Goal: Answer question/provide support

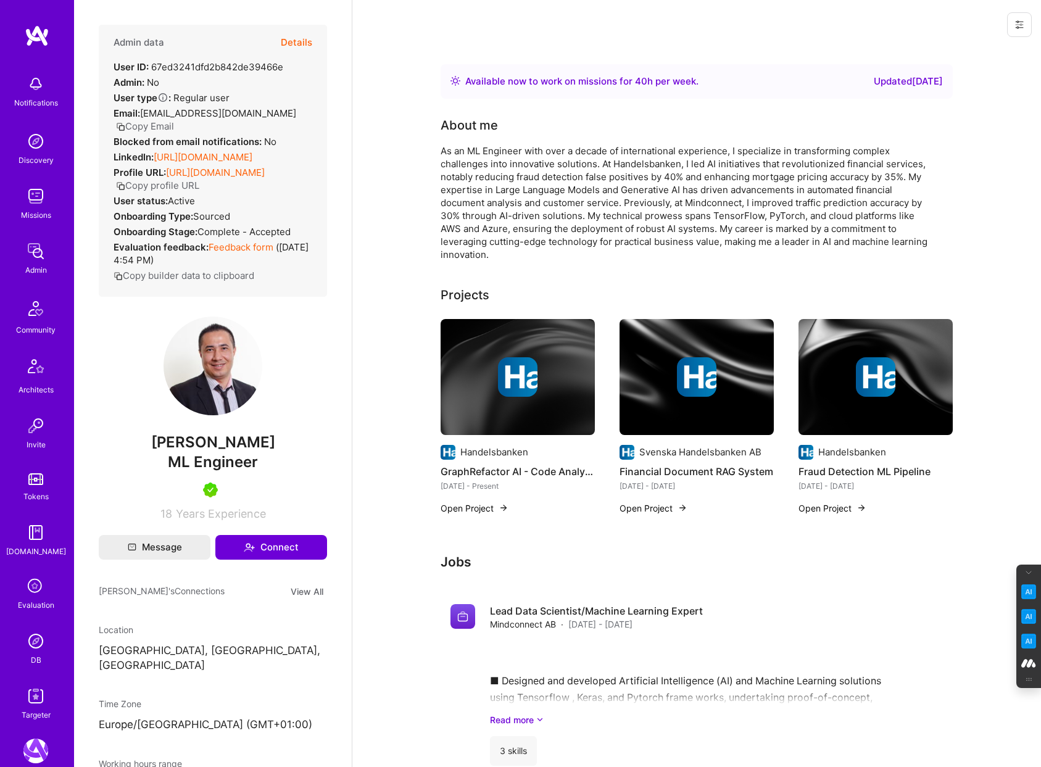
click at [291, 38] on button "Details" at bounding box center [296, 43] width 31 height 36
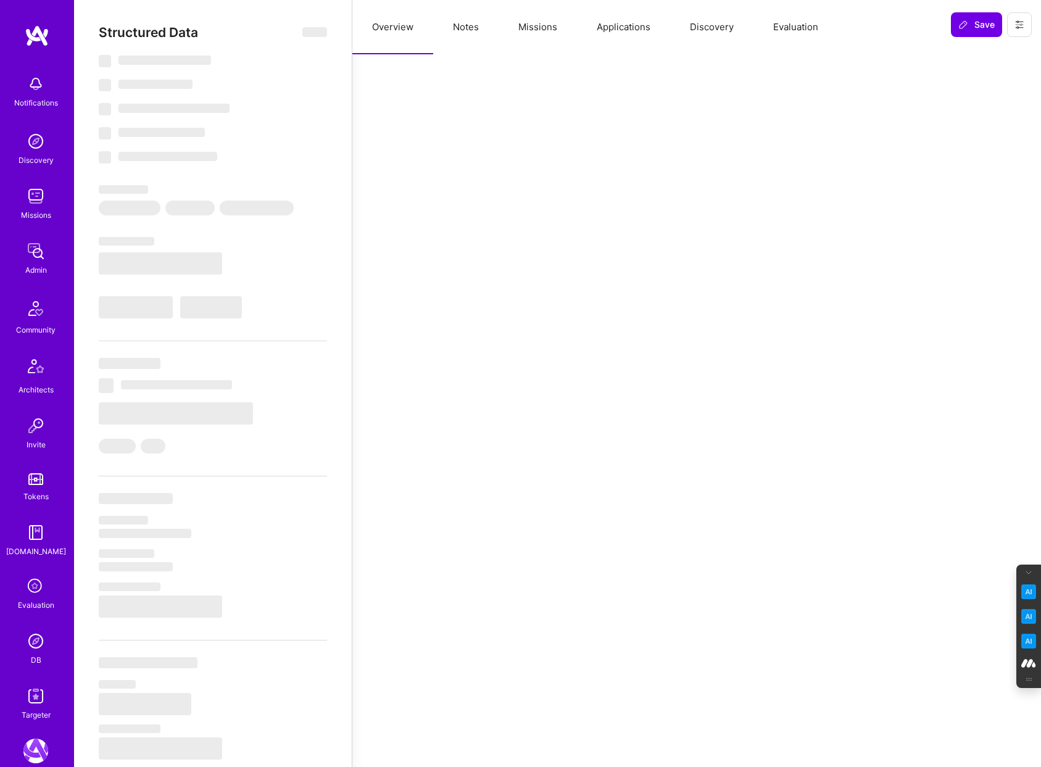
select select "Right Now"
select select "5"
select select "7"
select select "6"
select select "7"
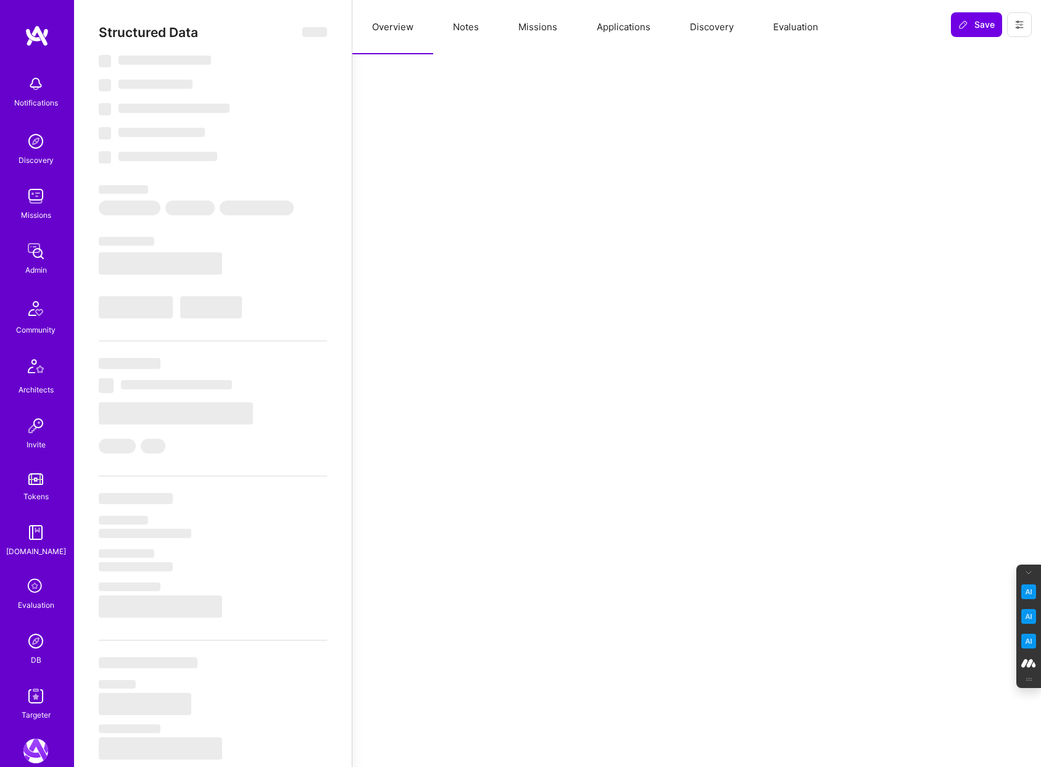
select select "SE"
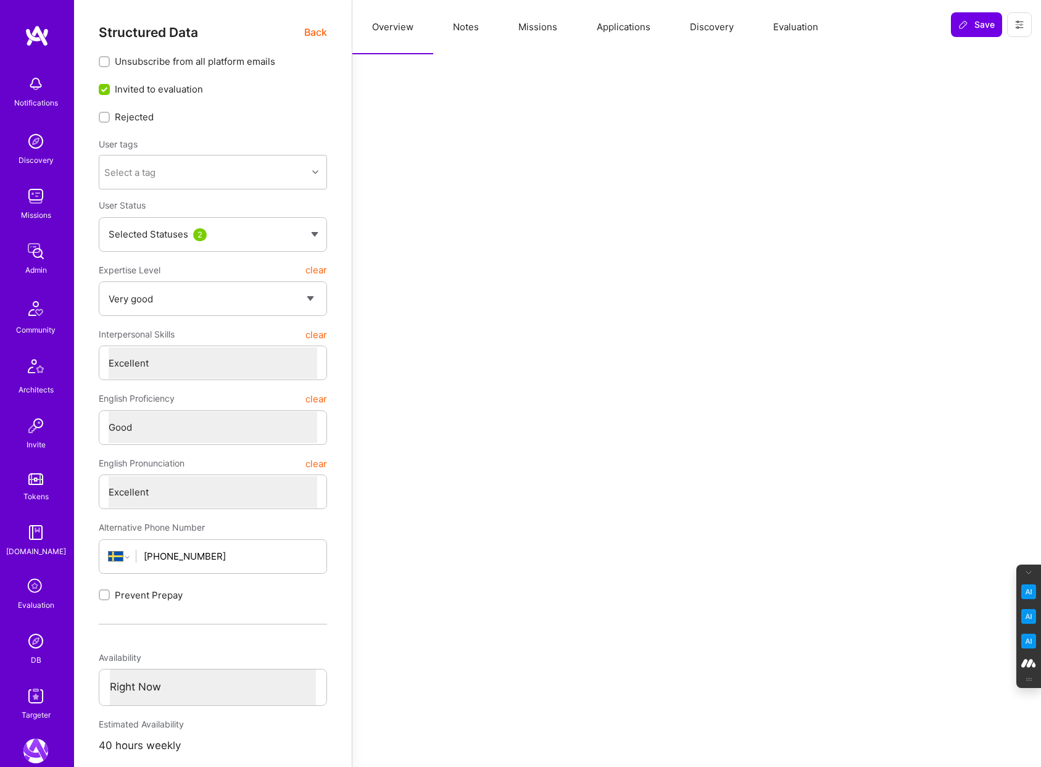
click at [795, 31] on button "Evaluation" at bounding box center [796, 27] width 85 height 54
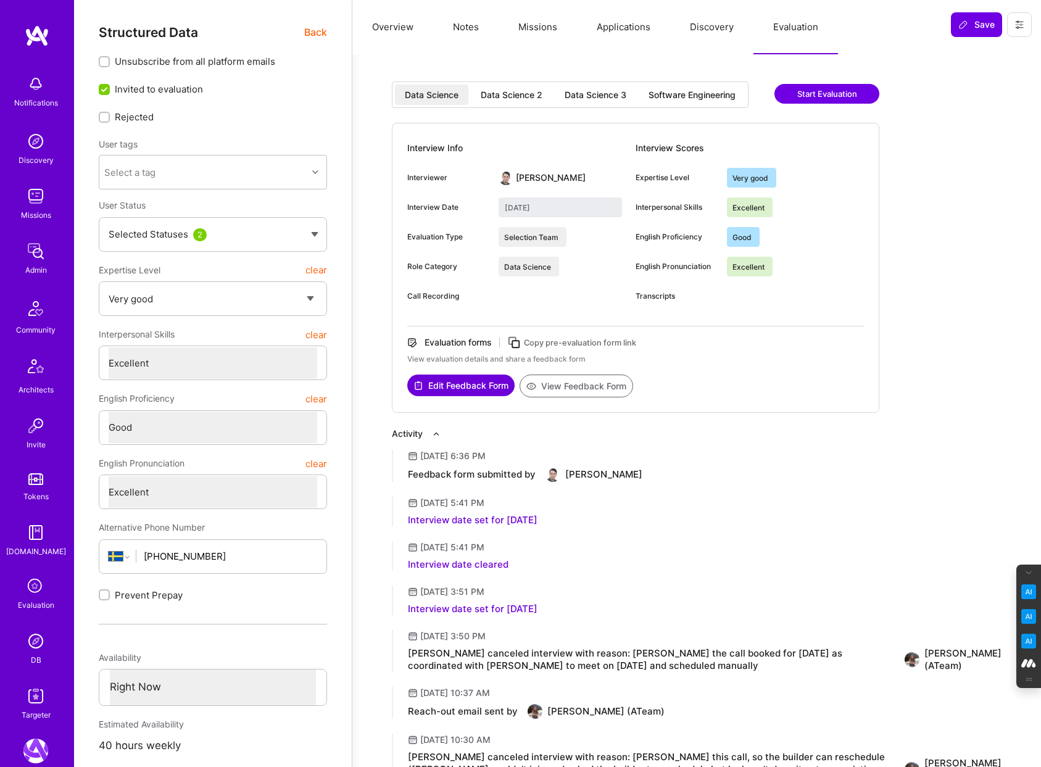
click at [502, 97] on div "Data Science 2" at bounding box center [512, 95] width 62 height 12
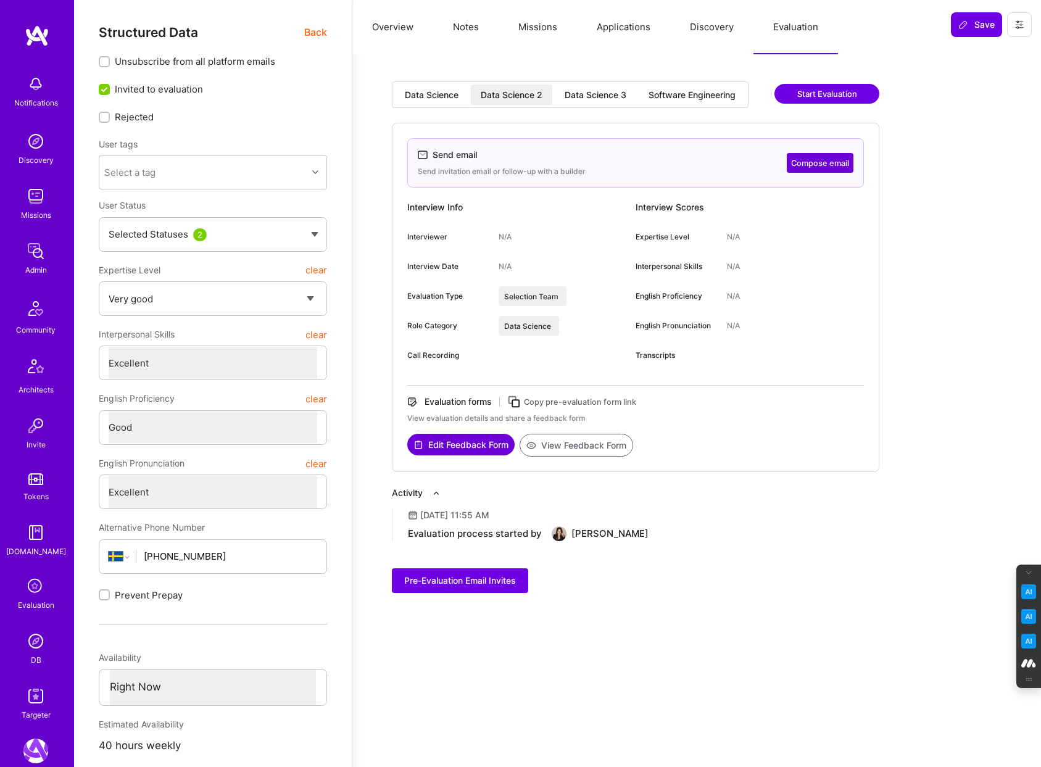
click at [593, 93] on div "Data Science 3" at bounding box center [596, 95] width 62 height 12
click at [678, 94] on div "Software Engineering" at bounding box center [692, 95] width 87 height 12
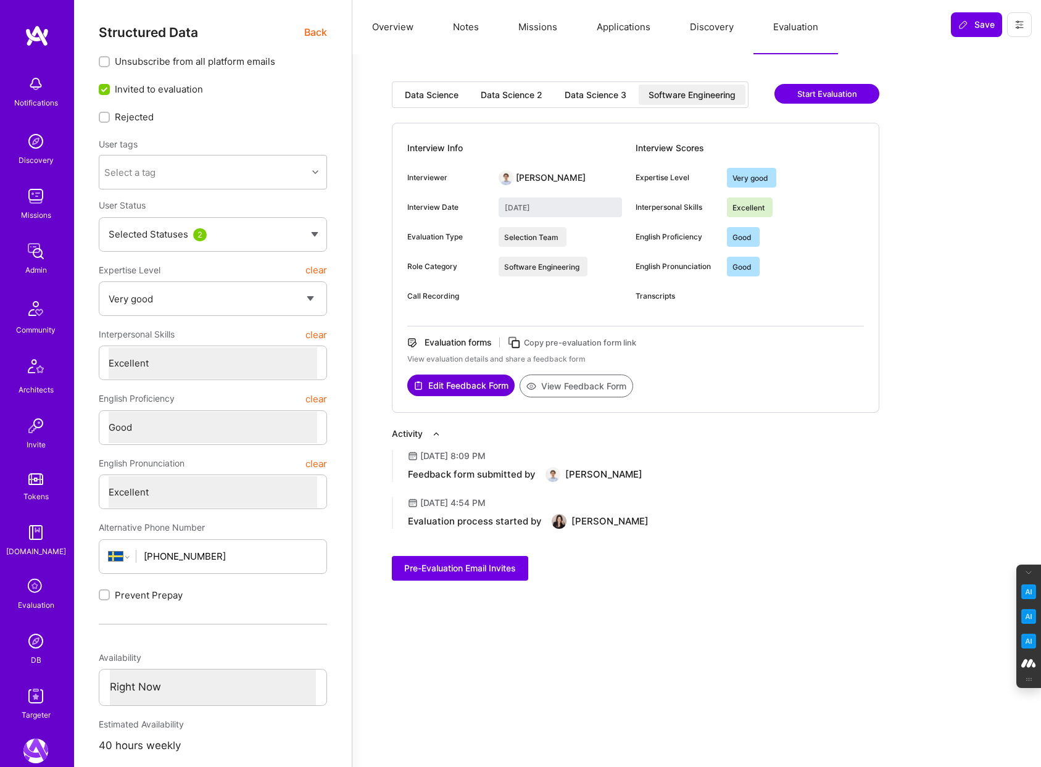
click at [586, 390] on button "View Feedback Form" at bounding box center [577, 386] width 114 height 23
click at [430, 94] on div "Data Science" at bounding box center [432, 95] width 54 height 12
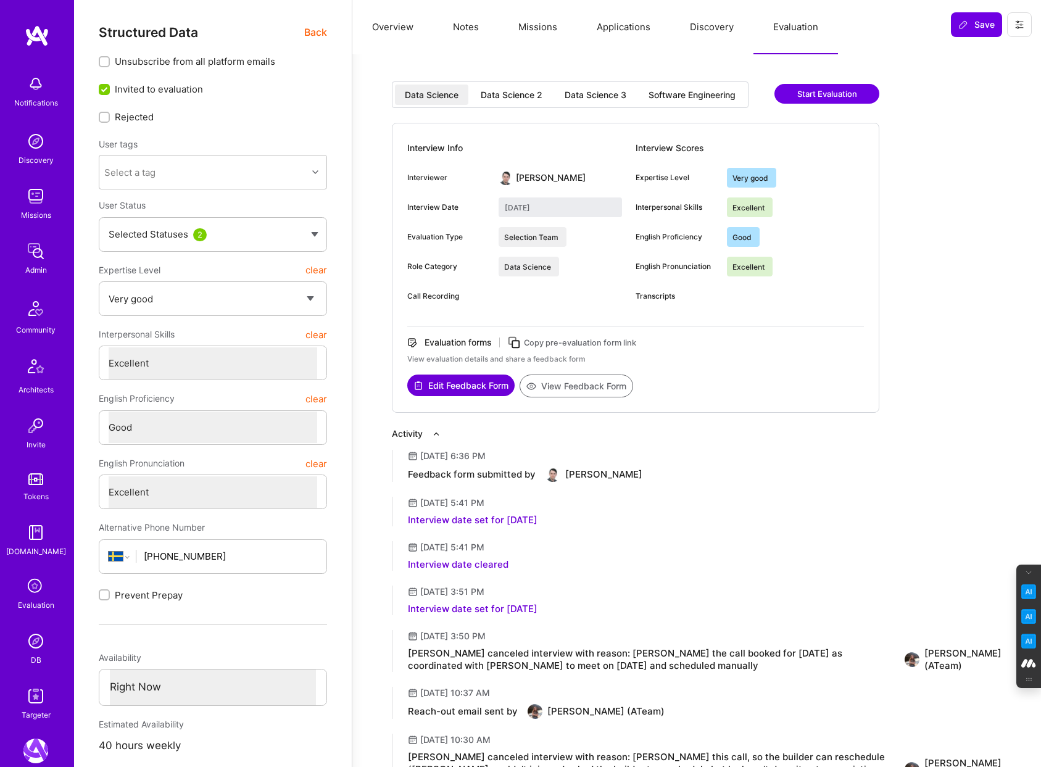
click at [573, 387] on button "View Feedback Form" at bounding box center [577, 386] width 114 height 23
click at [679, 90] on div "Software Engineering" at bounding box center [692, 95] width 87 height 12
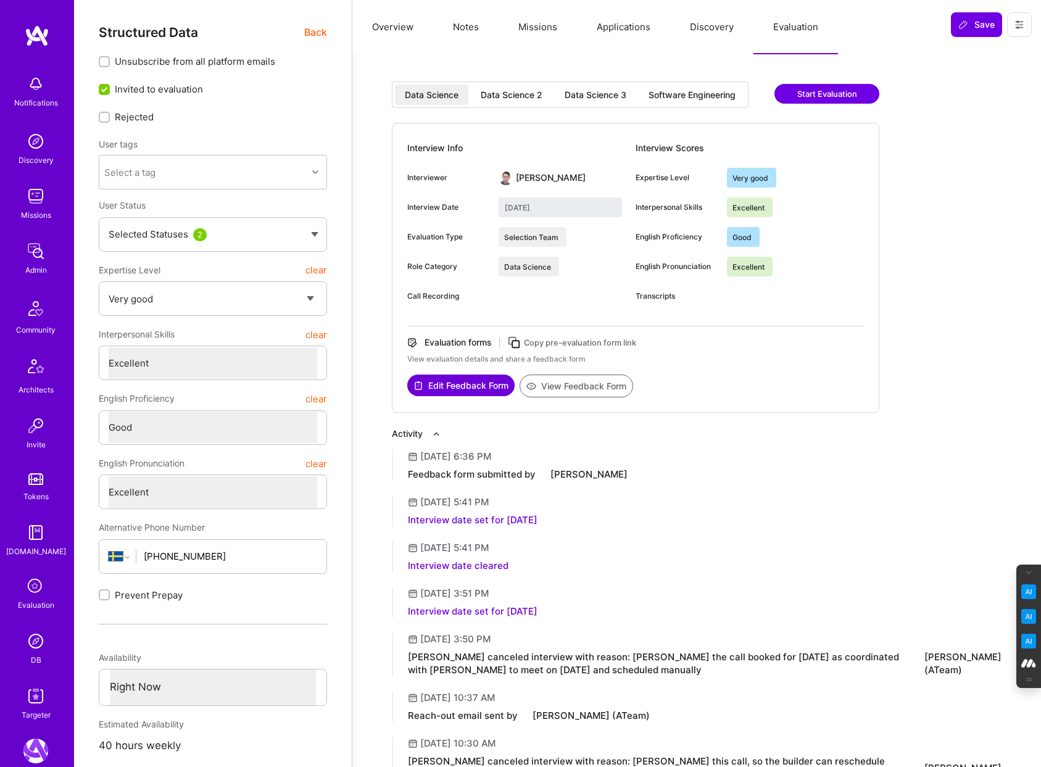
type input "July 28, 2025"
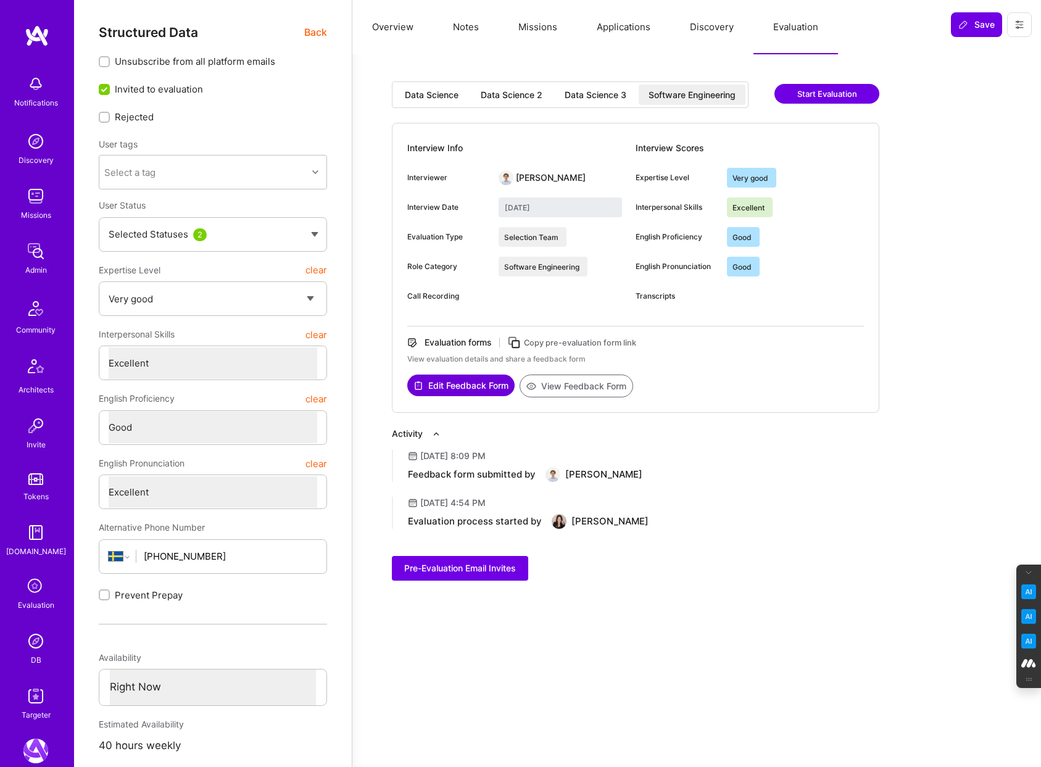
click at [39, 590] on icon at bounding box center [35, 586] width 23 height 23
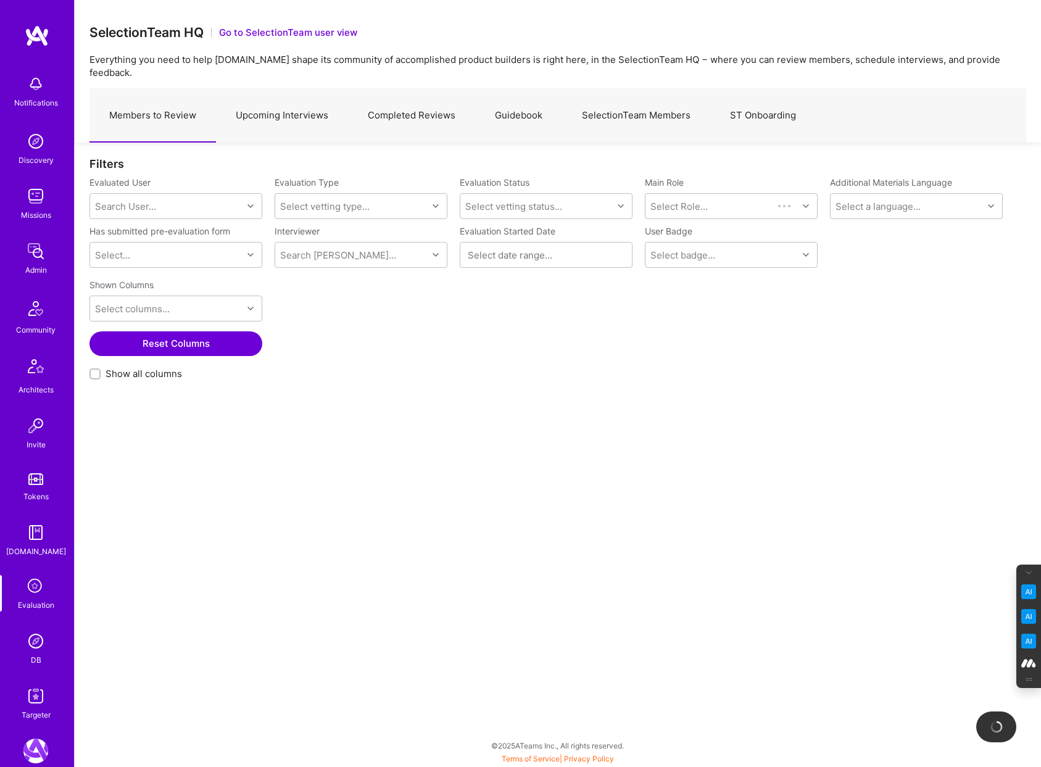
click at [413, 104] on link "Completed Reviews" at bounding box center [411, 116] width 127 height 54
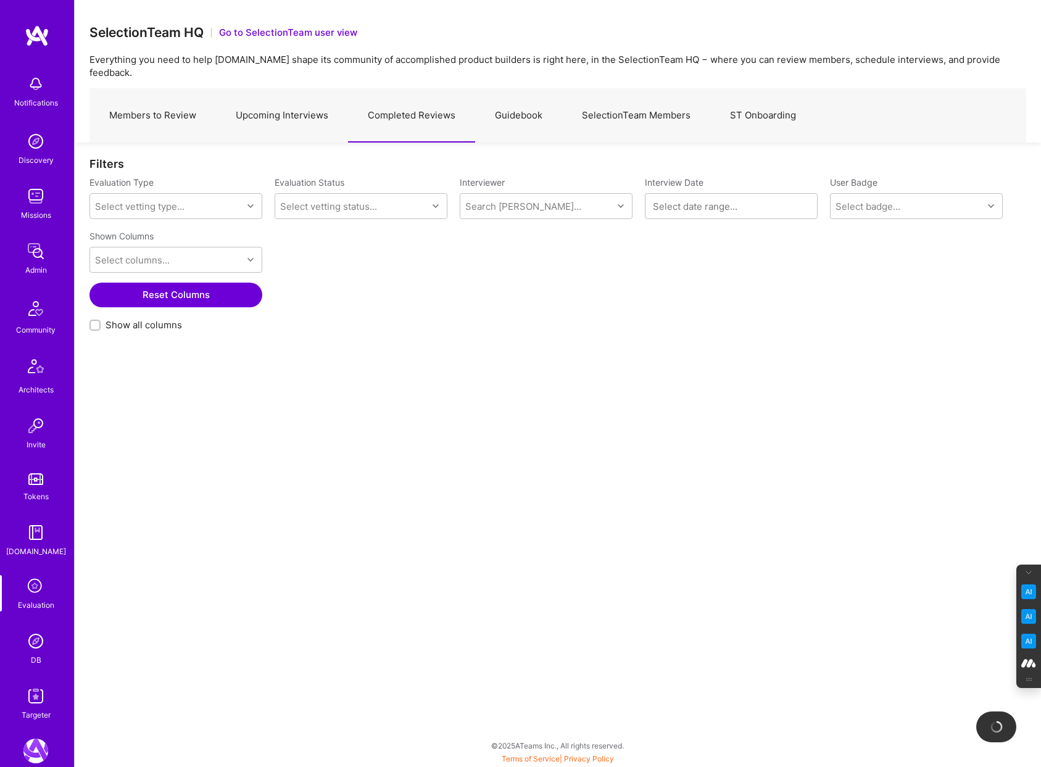
click at [92, 320] on div at bounding box center [95, 325] width 11 height 11
click at [92, 322] on input "Show all columns" at bounding box center [96, 326] width 9 height 9
checkbox input "true"
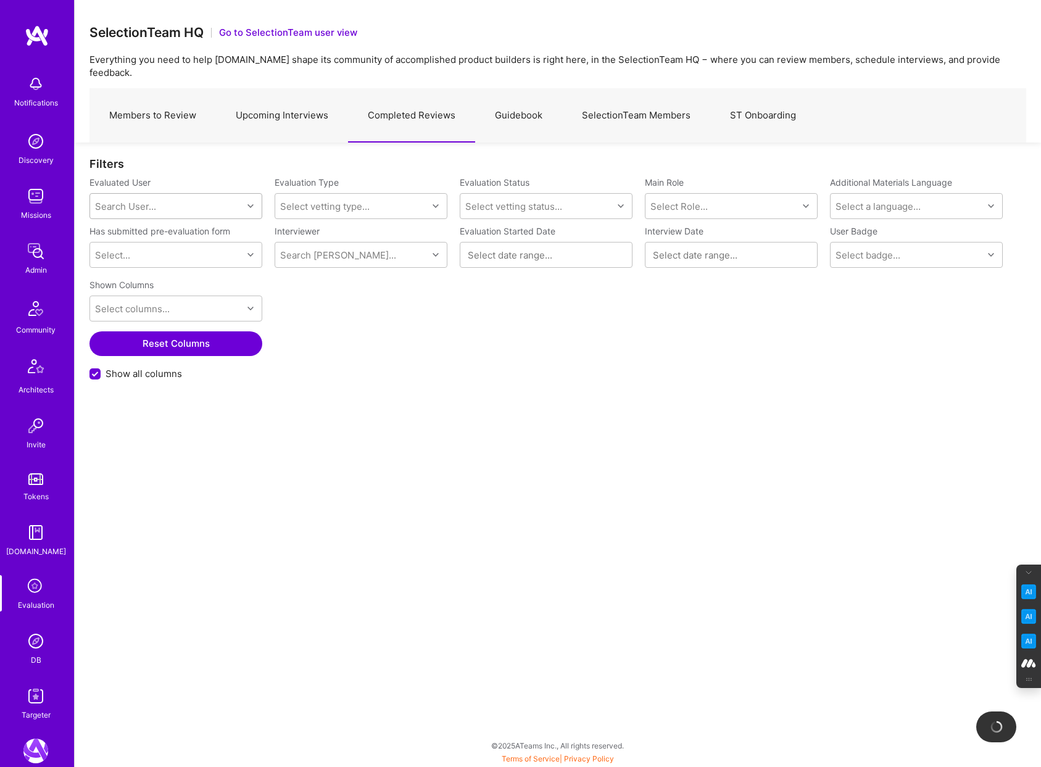
click at [125, 200] on div "Search User..." at bounding box center [125, 206] width 61 height 13
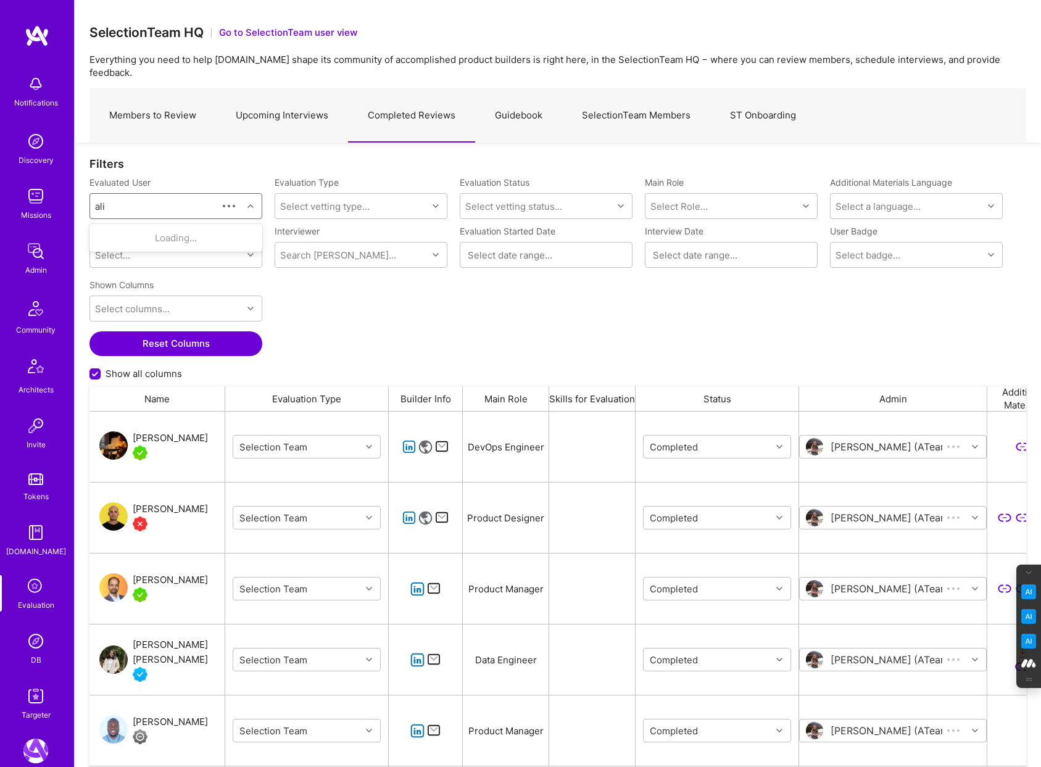
scroll to position [638, 937]
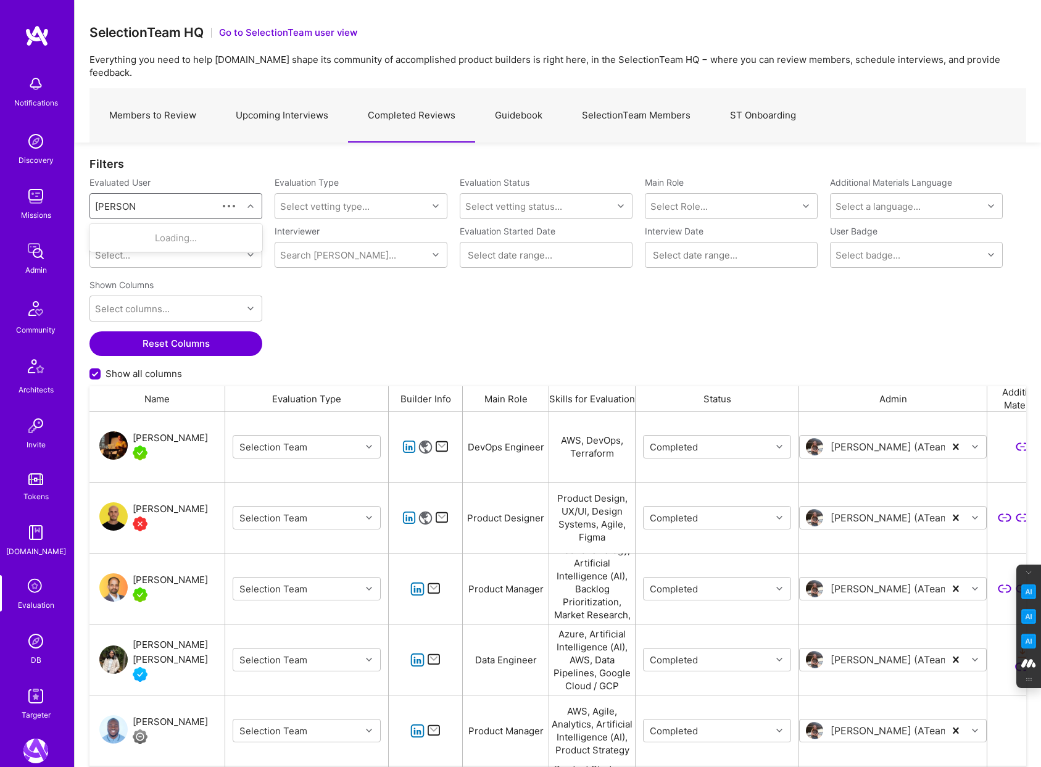
type input "alim polat"
click at [146, 232] on div "Alim Polat" at bounding box center [191, 238] width 125 height 13
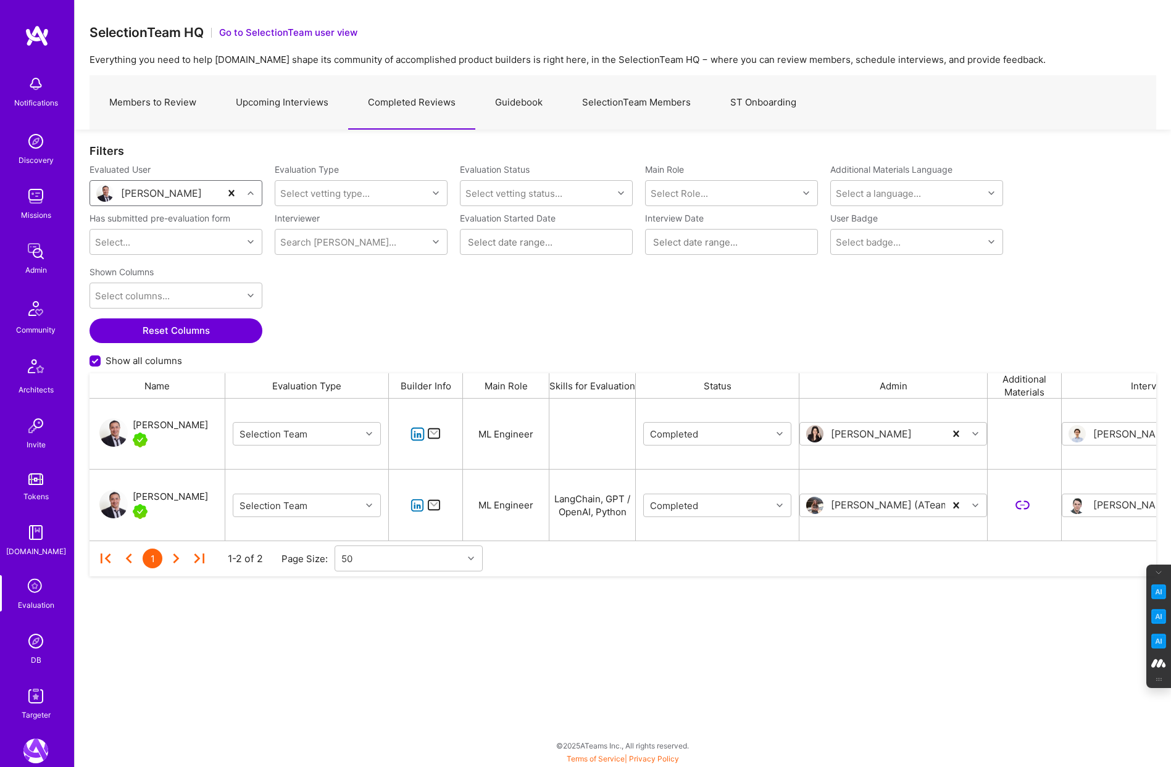
scroll to position [142, 1067]
click at [33, 656] on div "DB" at bounding box center [36, 660] width 10 height 13
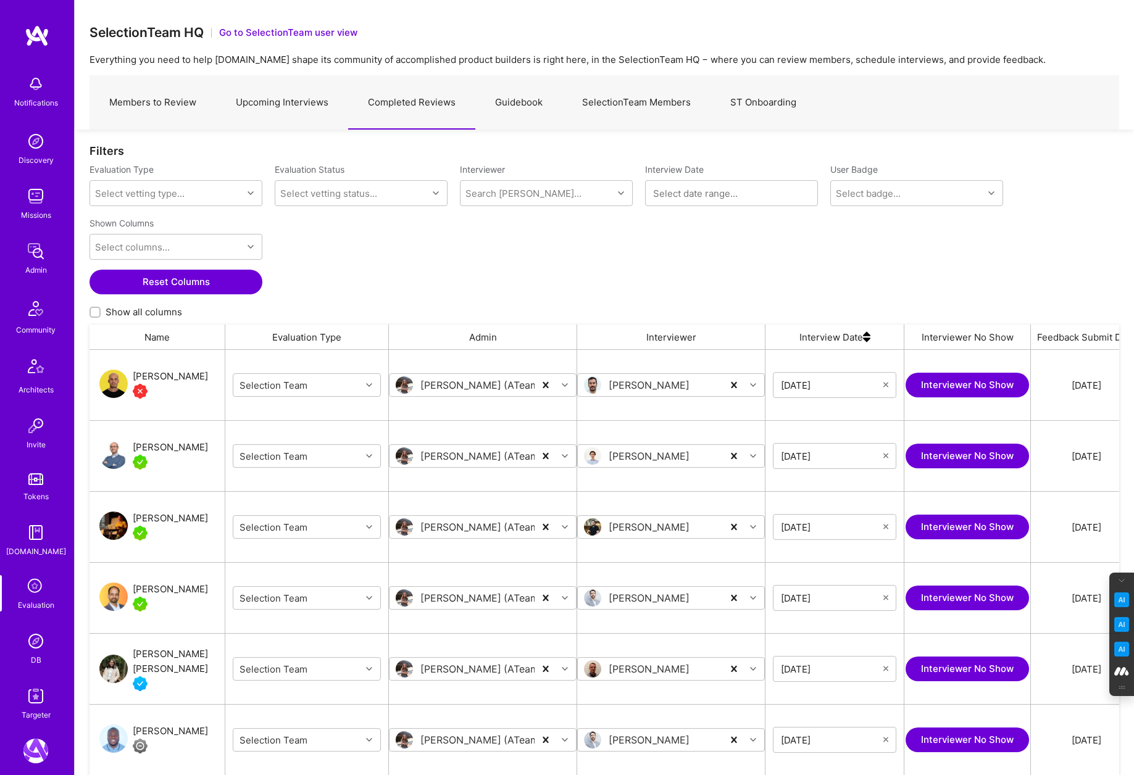
scroll to position [223, 0]
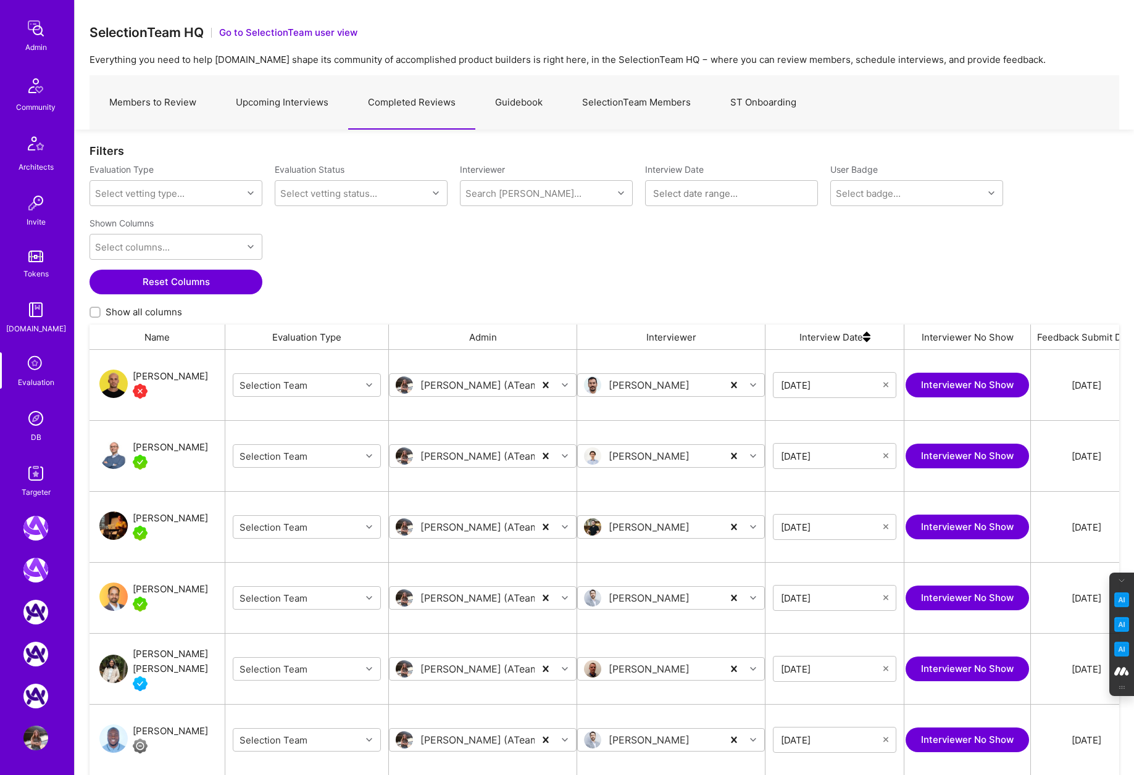
click at [23, 735] on img at bounding box center [35, 738] width 25 height 25
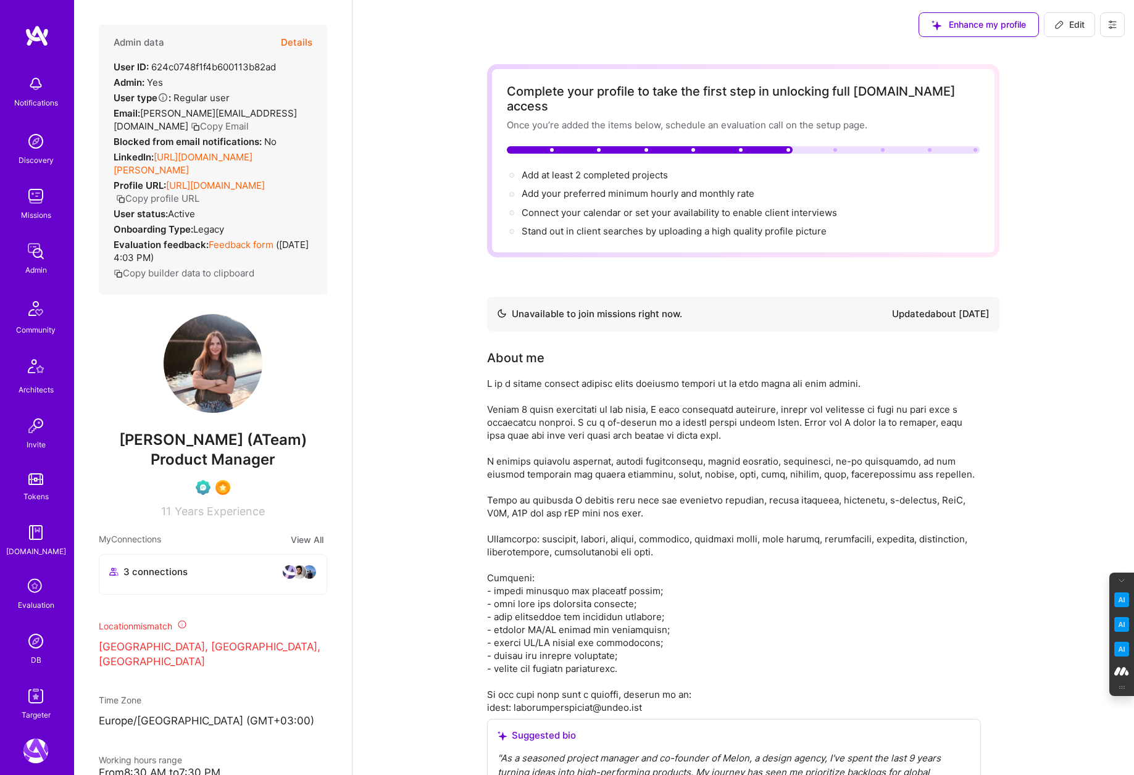
click at [1083, 21] on span "Edit" at bounding box center [1069, 25] width 30 height 12
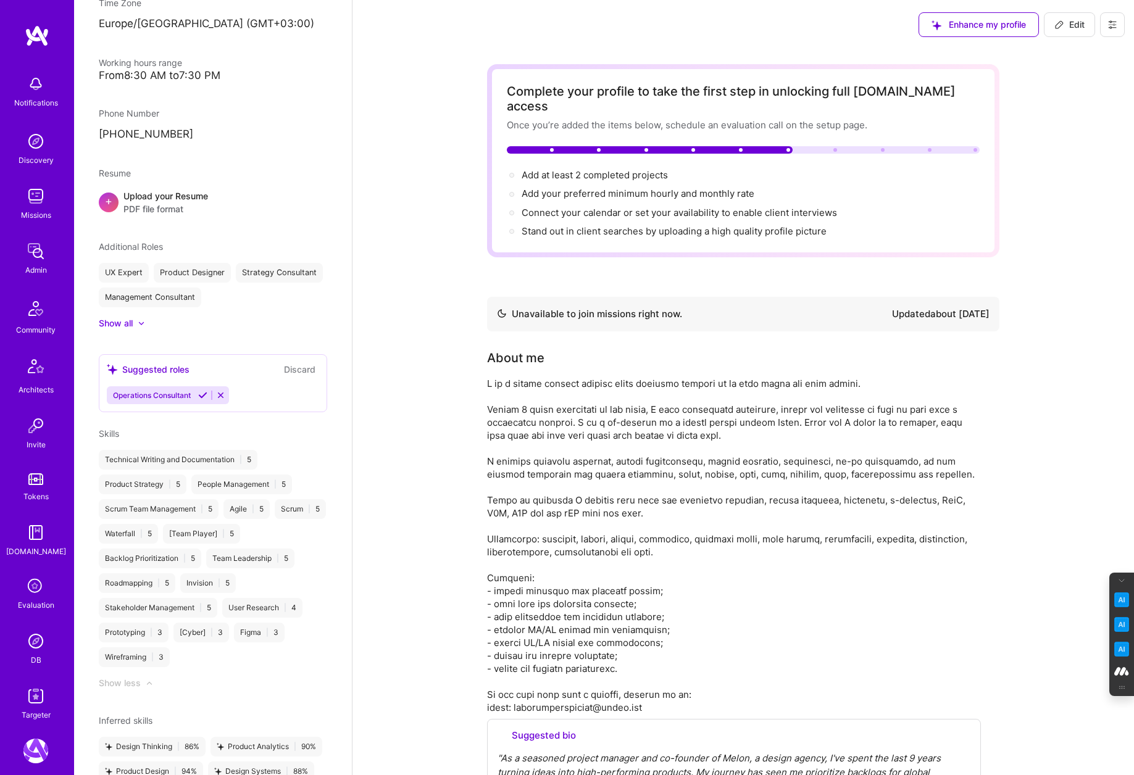
select select "UA"
select select "Not Available"
select select "1 Month"
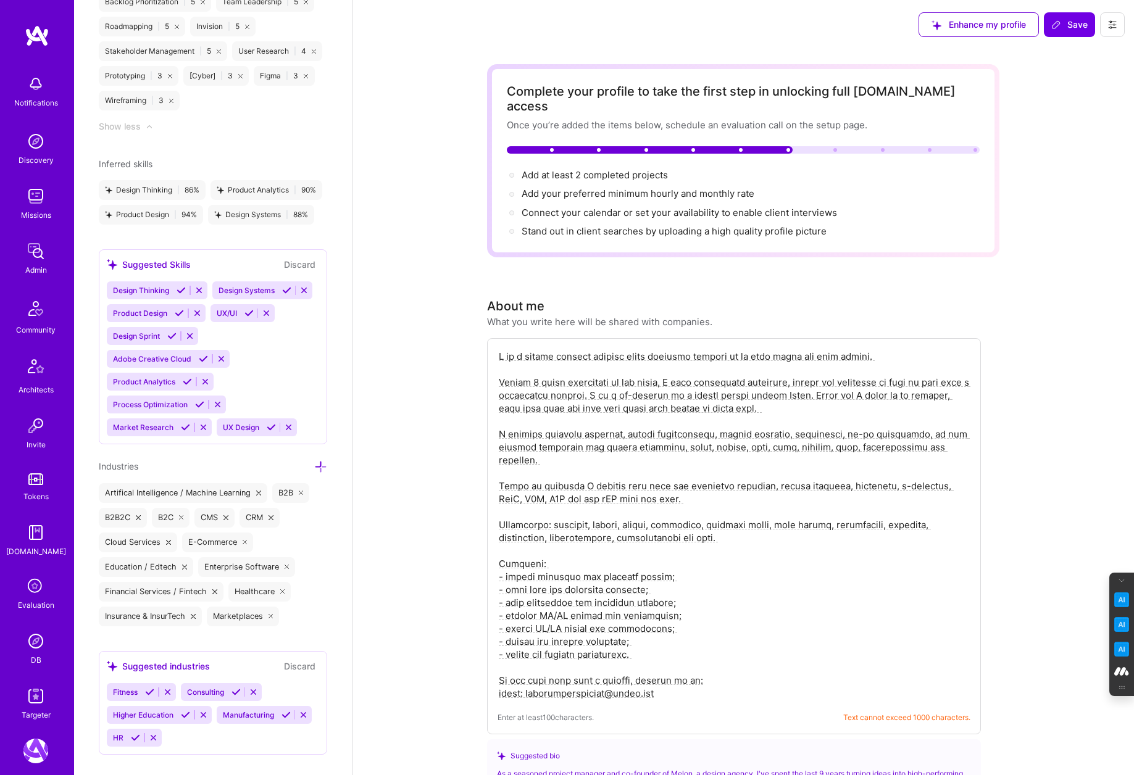
scroll to position [1573, 0]
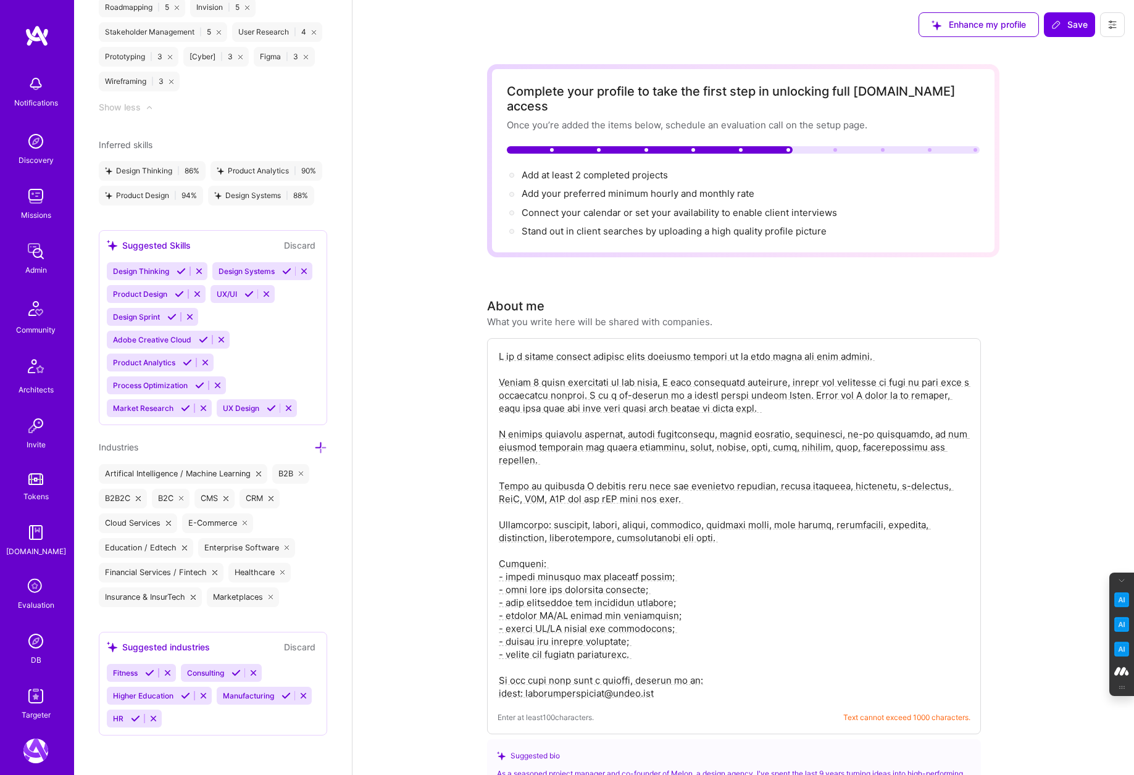
click at [322, 447] on icon at bounding box center [320, 447] width 13 height 13
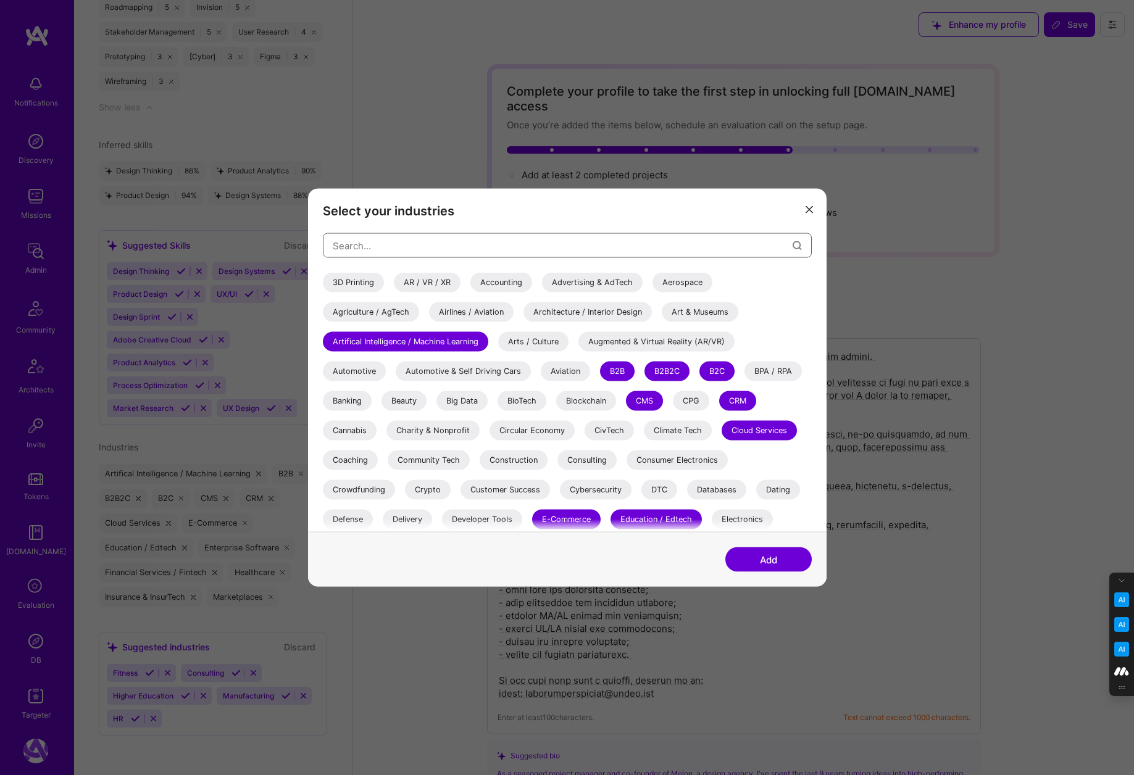
click at [420, 238] on input "modal" at bounding box center [563, 245] width 460 height 31
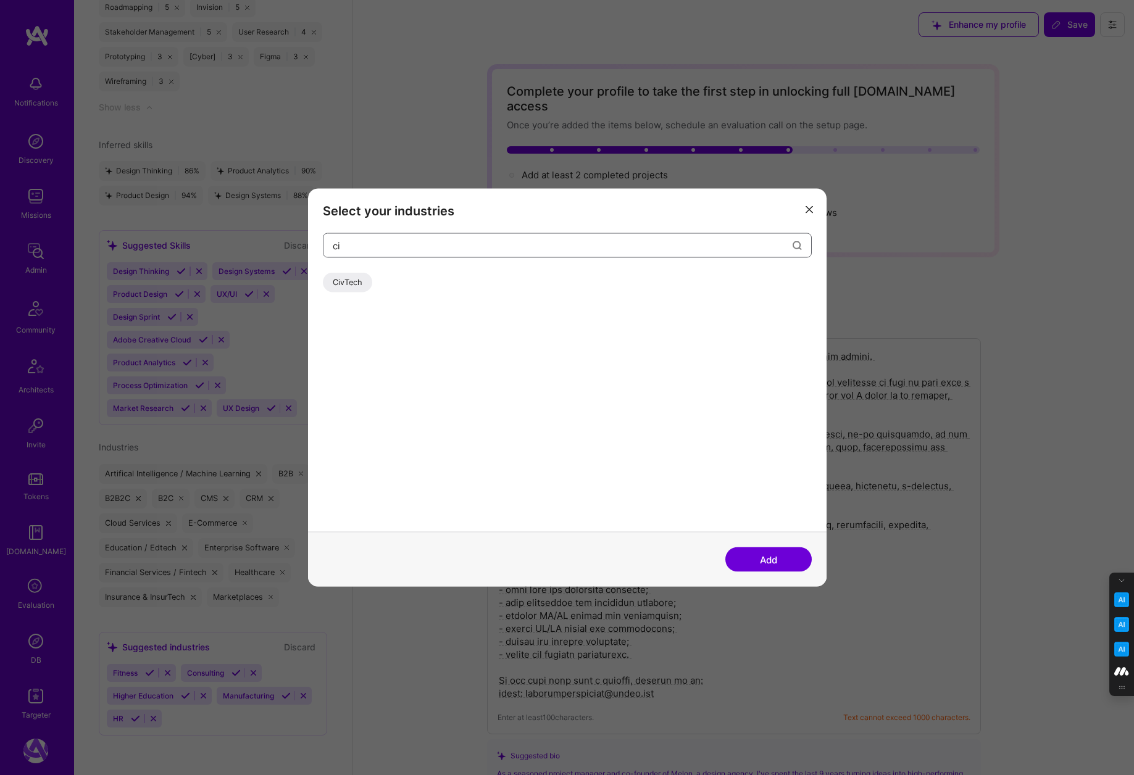
type input "c"
type input "h"
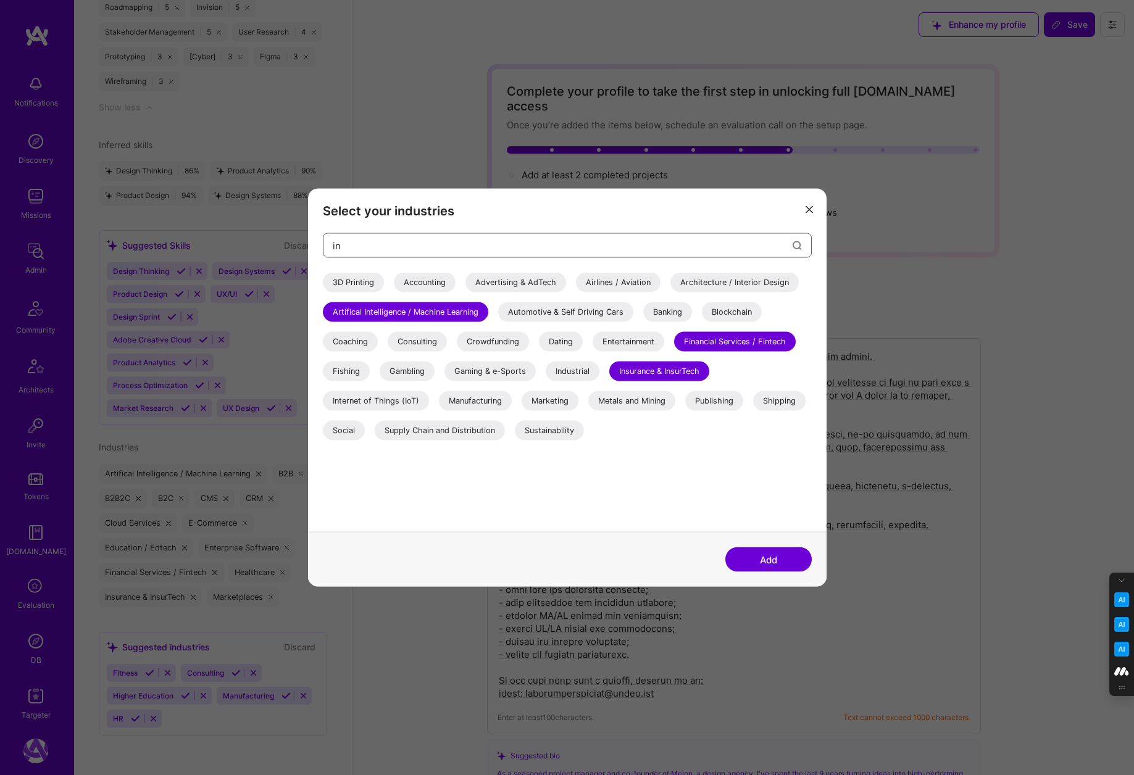
type input "i"
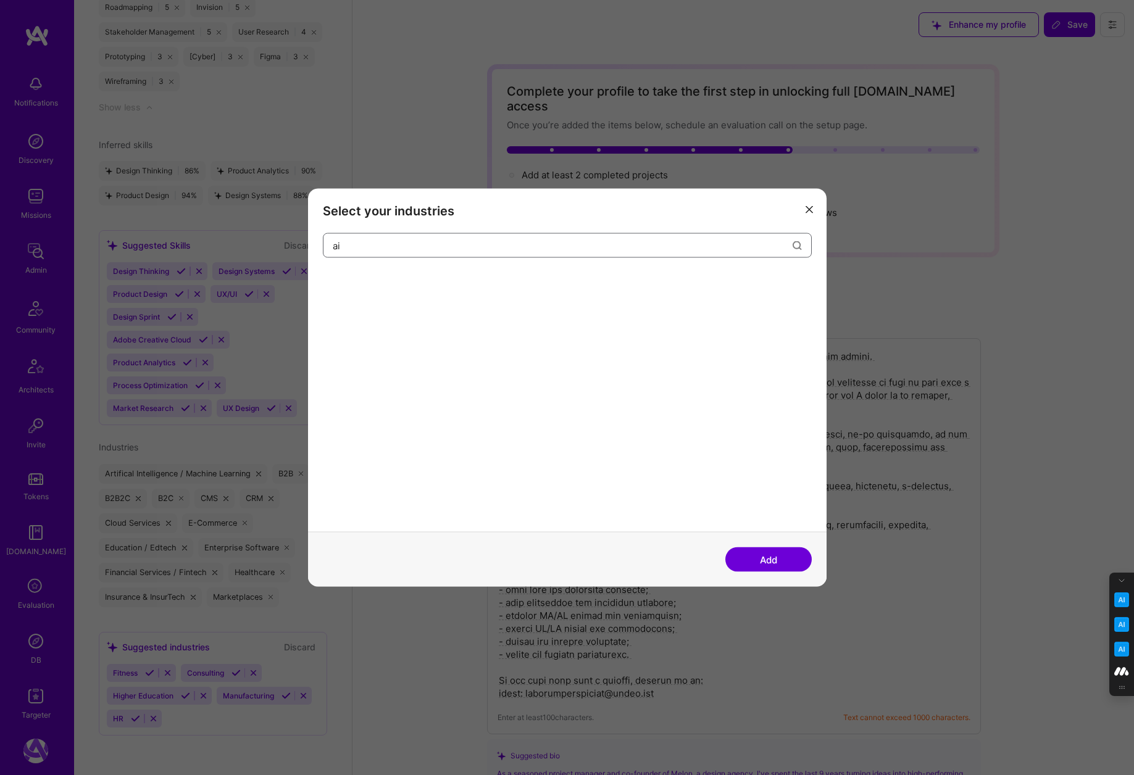
type input "a"
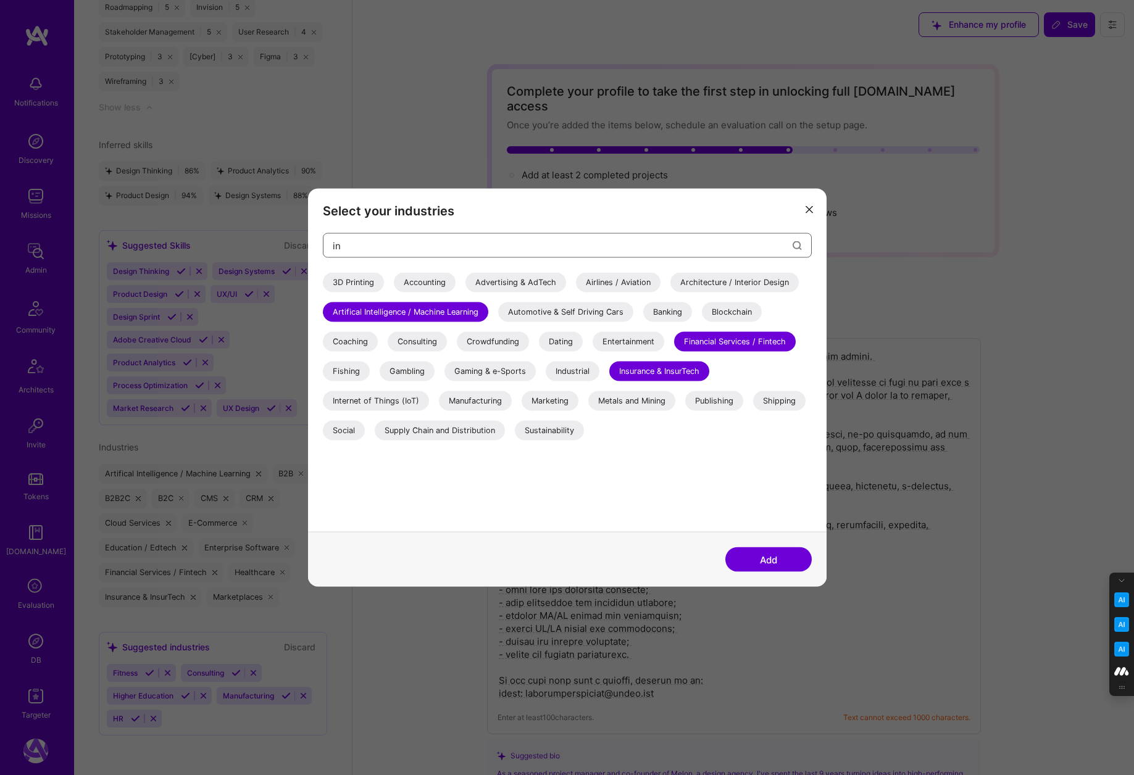
type input "i"
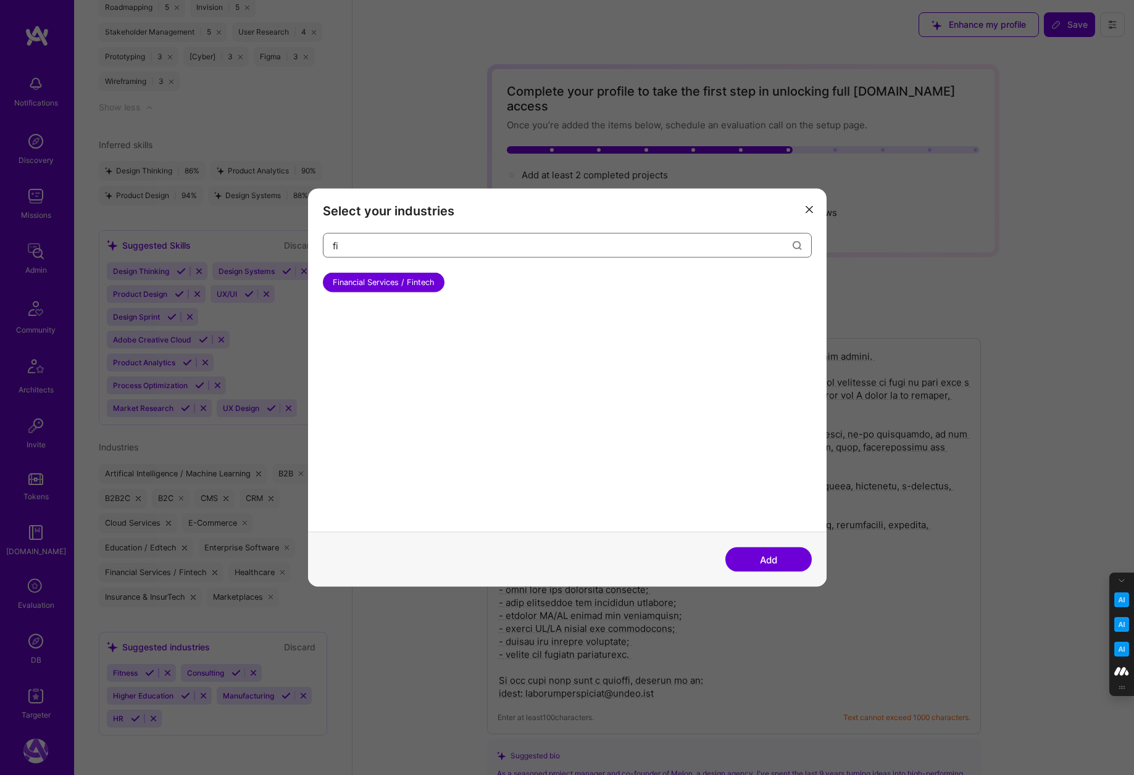
type input "f"
type input "c"
type input "m"
type input "c"
type input "s"
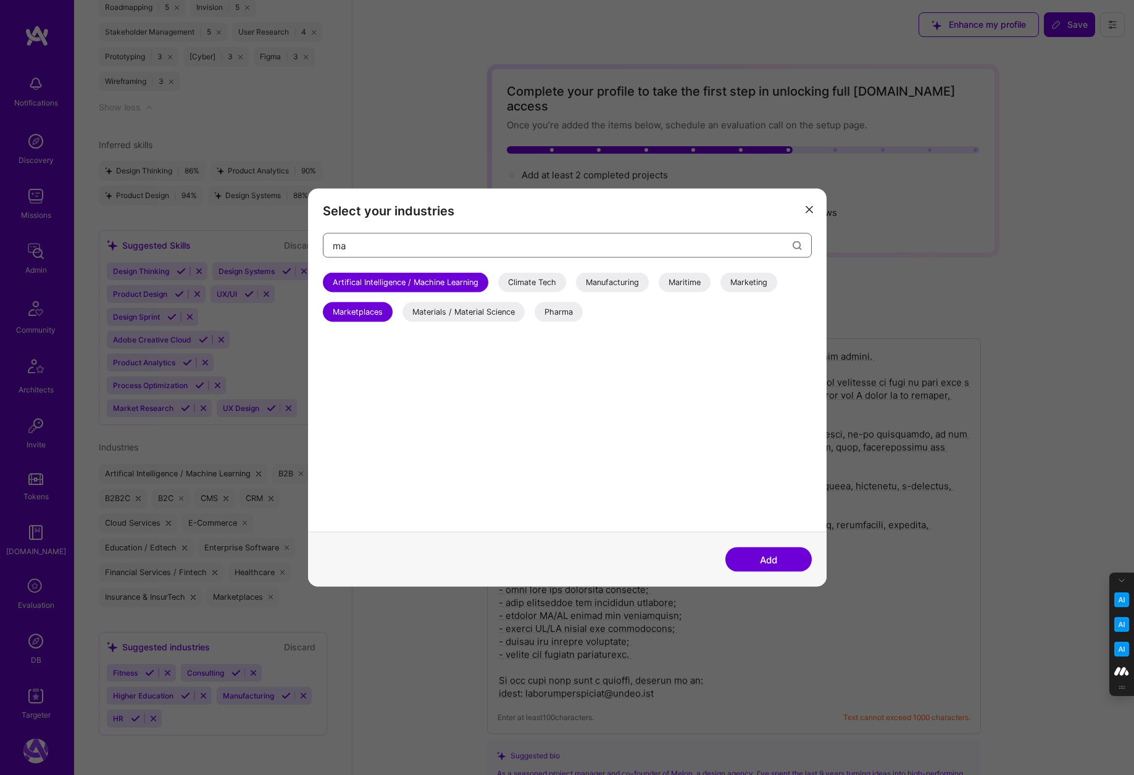
type input "m"
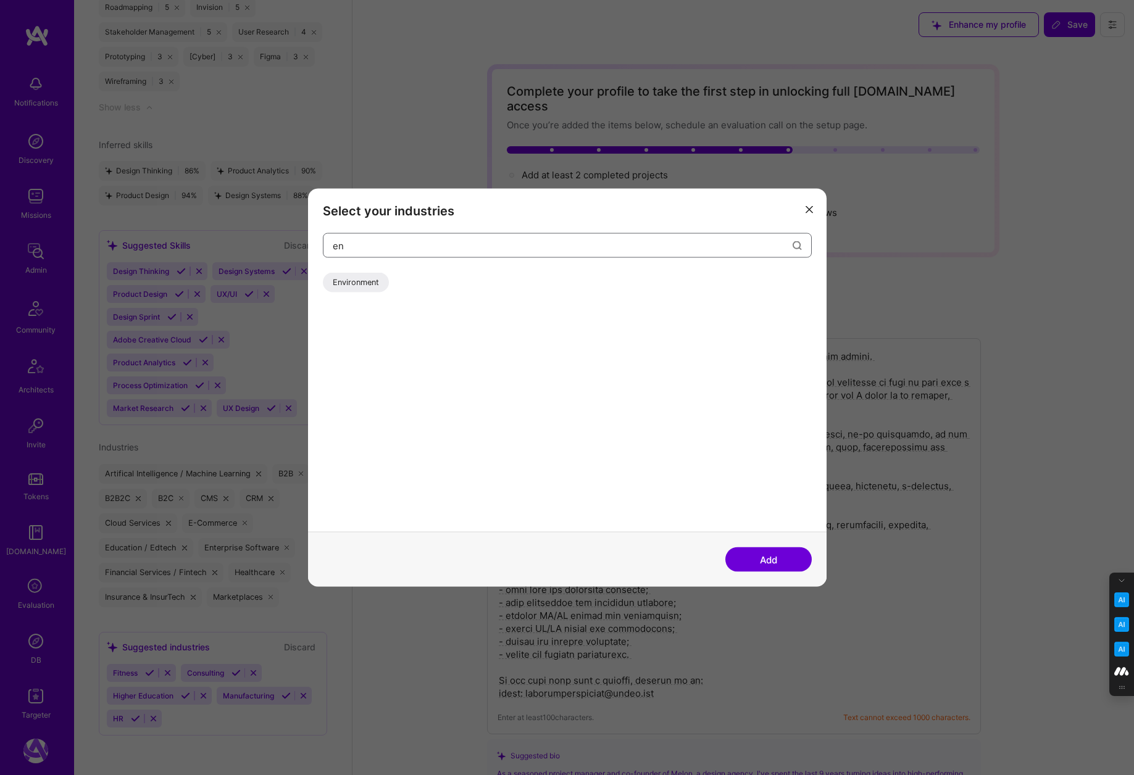
type input "e"
type input "c"
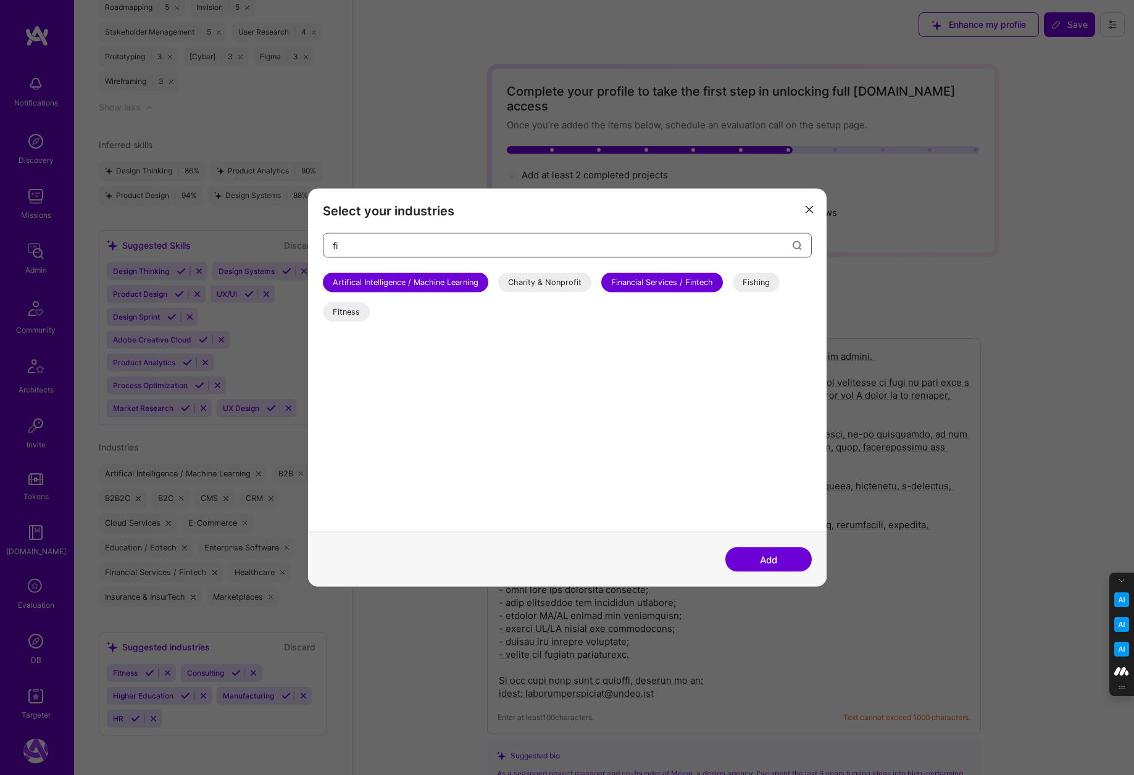
type input "f"
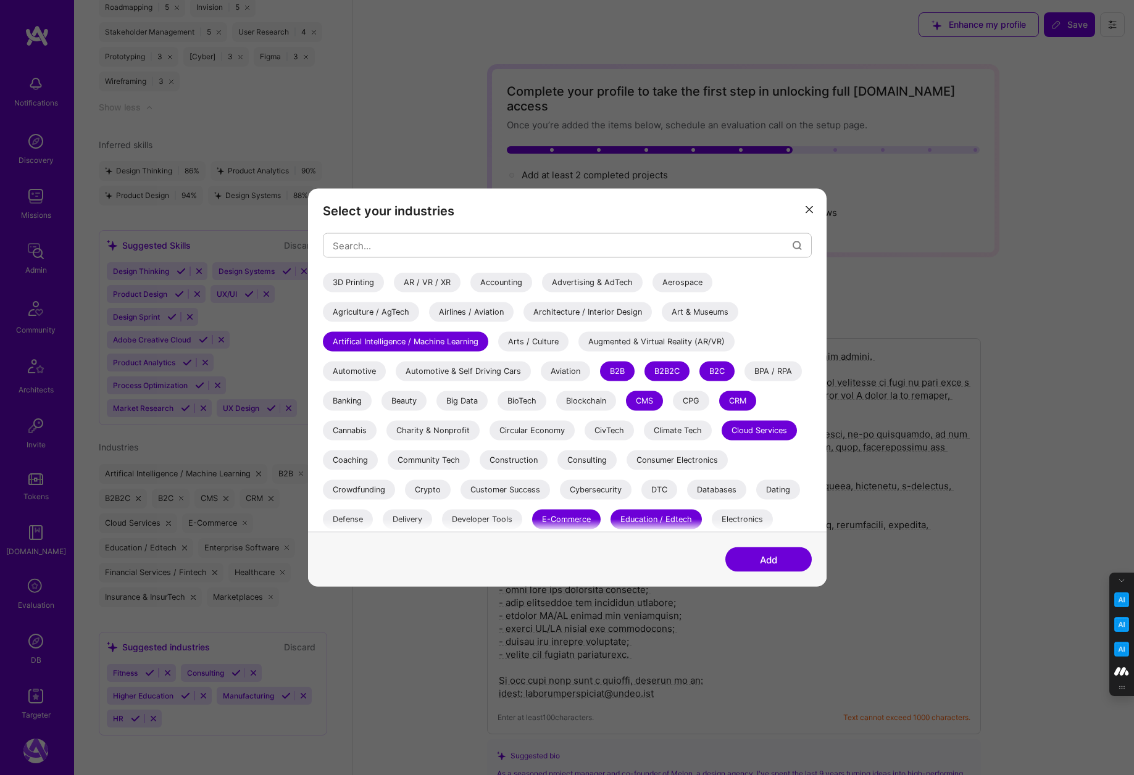
click at [808, 209] on icon "modal" at bounding box center [809, 209] width 7 height 7
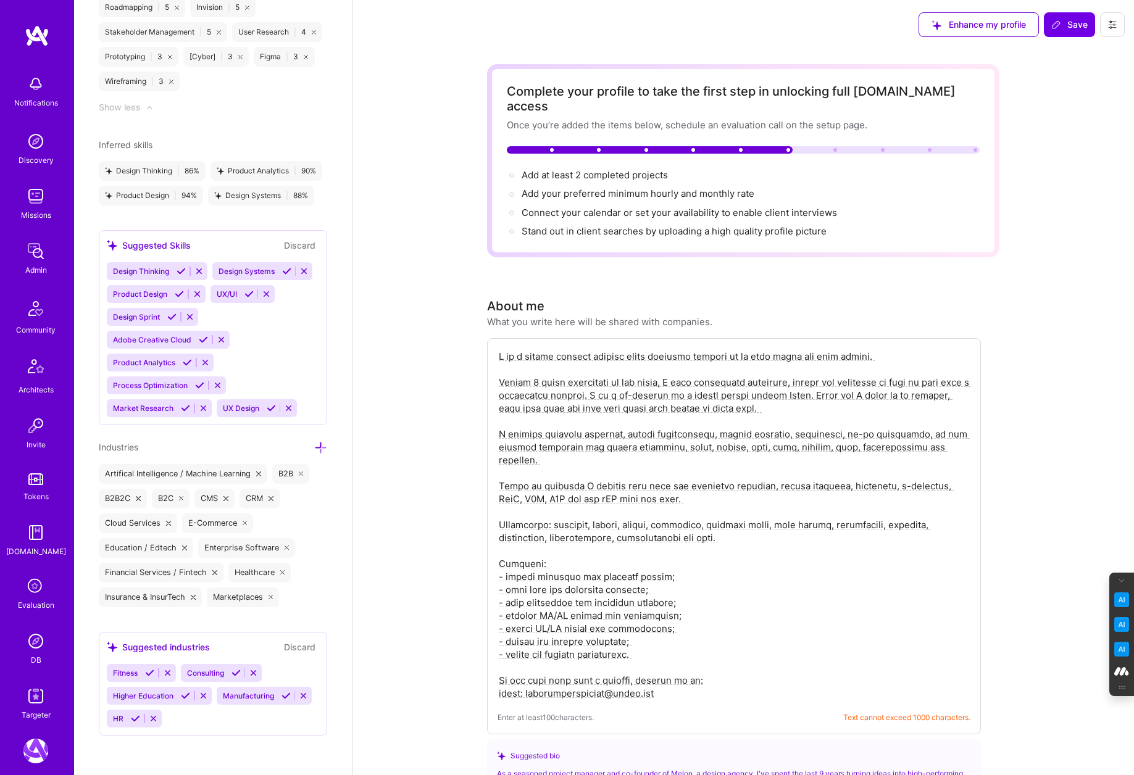
click at [36, 703] on img at bounding box center [35, 696] width 25 height 25
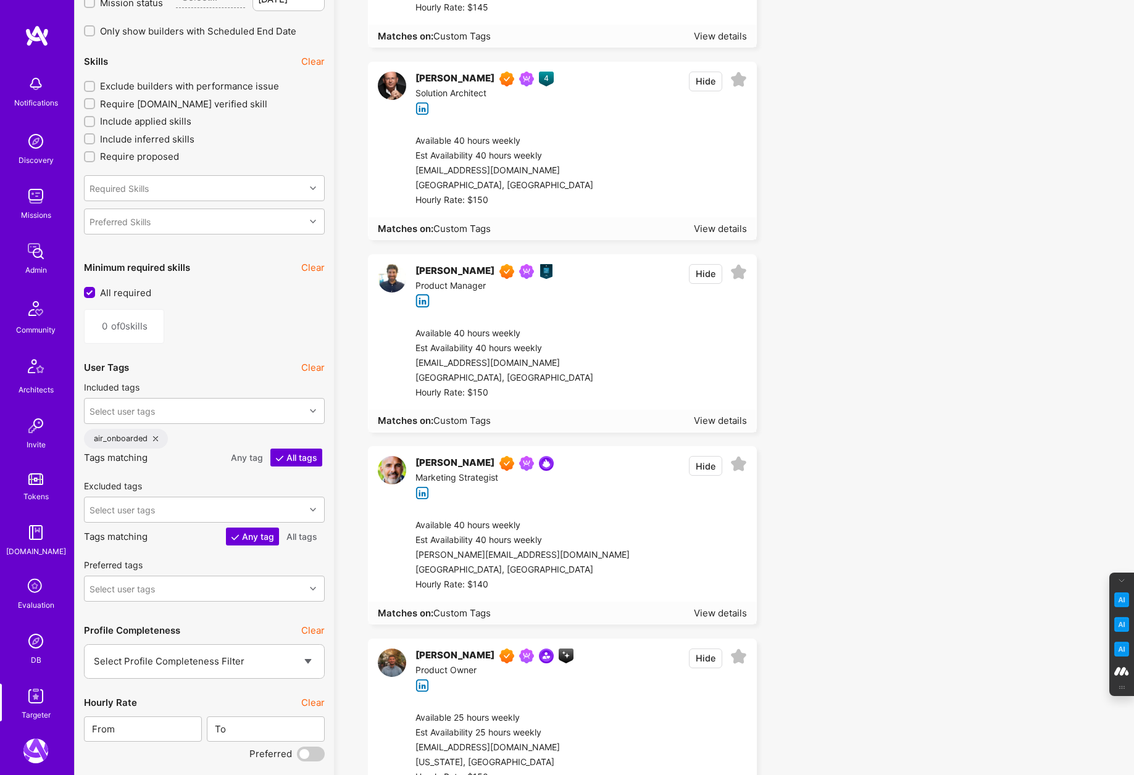
scroll to position [1235, 0]
click at [179, 415] on div "Select user tags" at bounding box center [195, 410] width 220 height 25
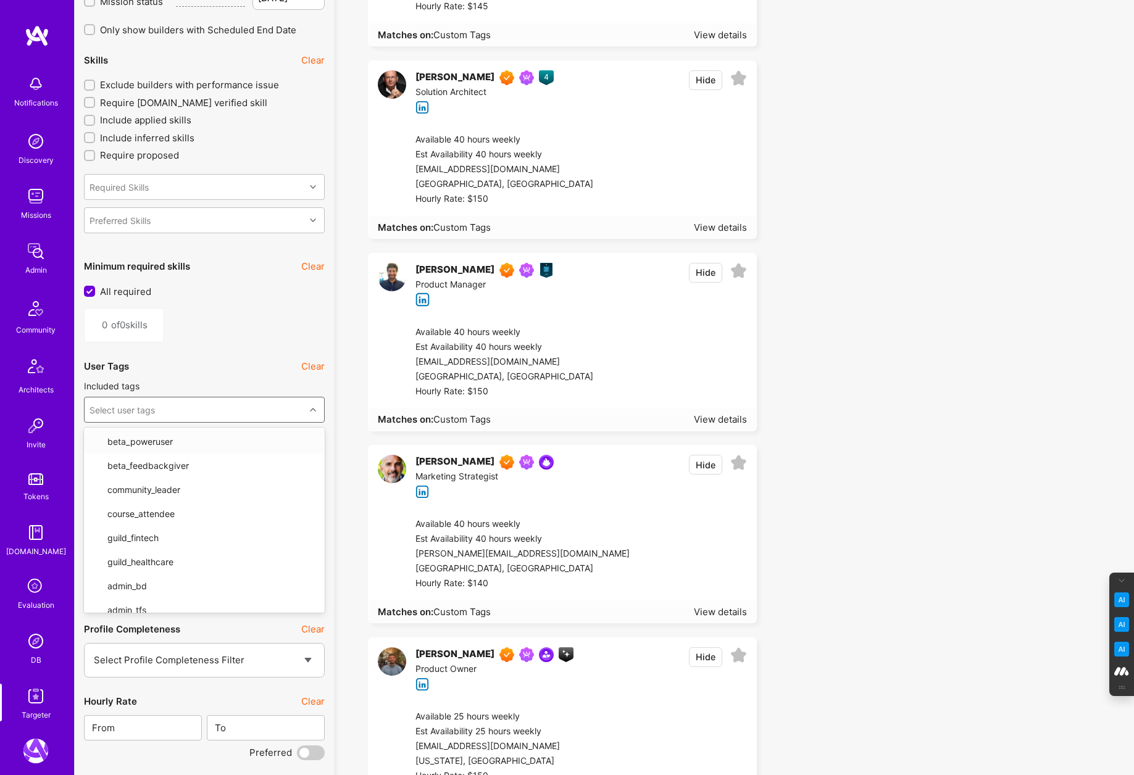
click at [216, 359] on div "User Tags Clear" at bounding box center [204, 367] width 241 height 28
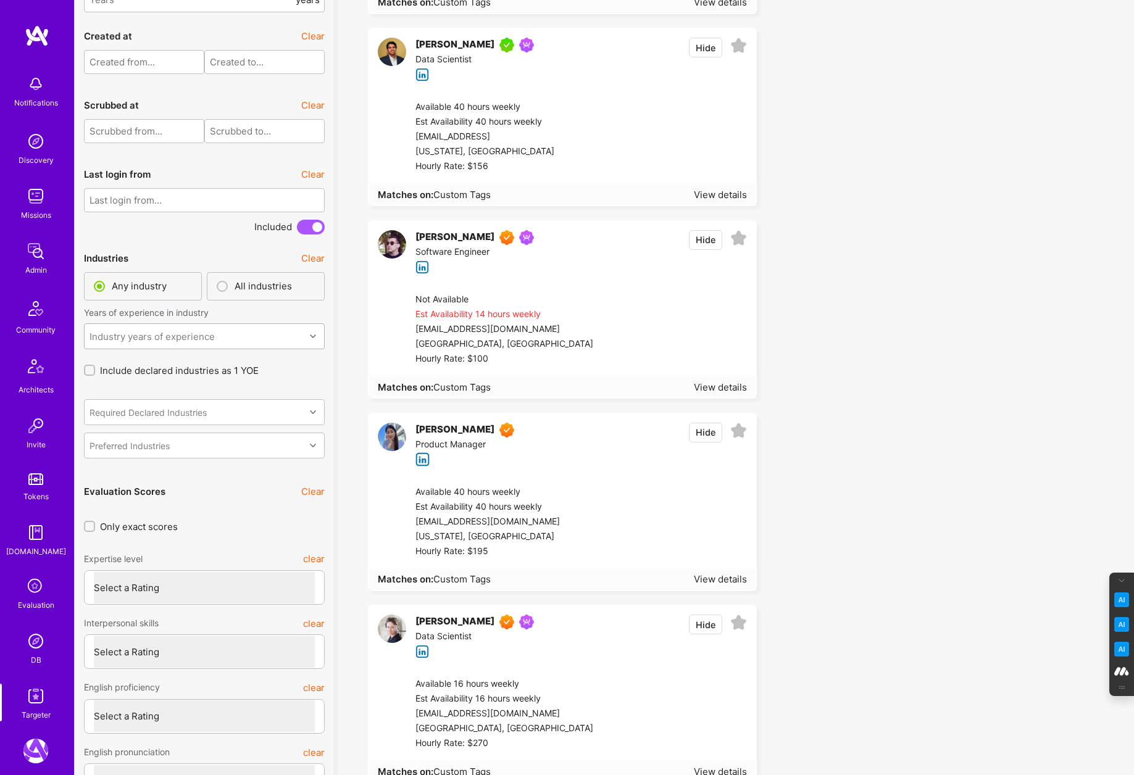
scroll to position [2795, 0]
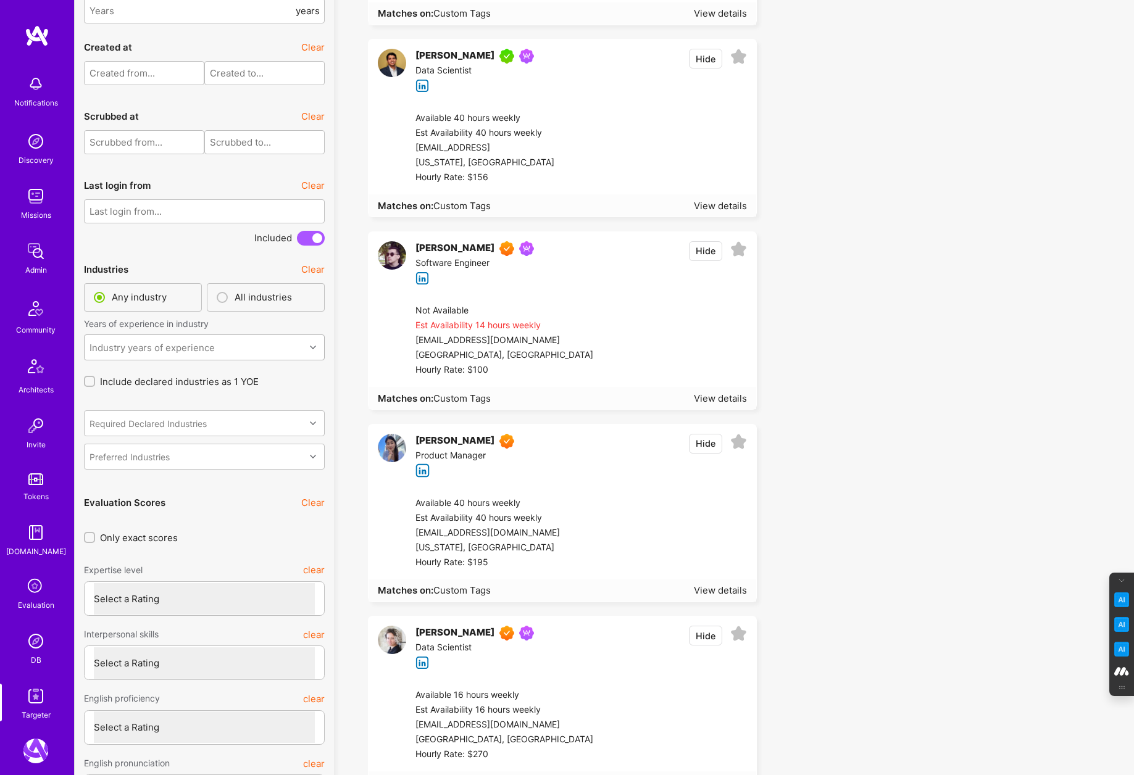
click at [215, 349] on div "Industry years of experience" at bounding box center [195, 347] width 220 height 25
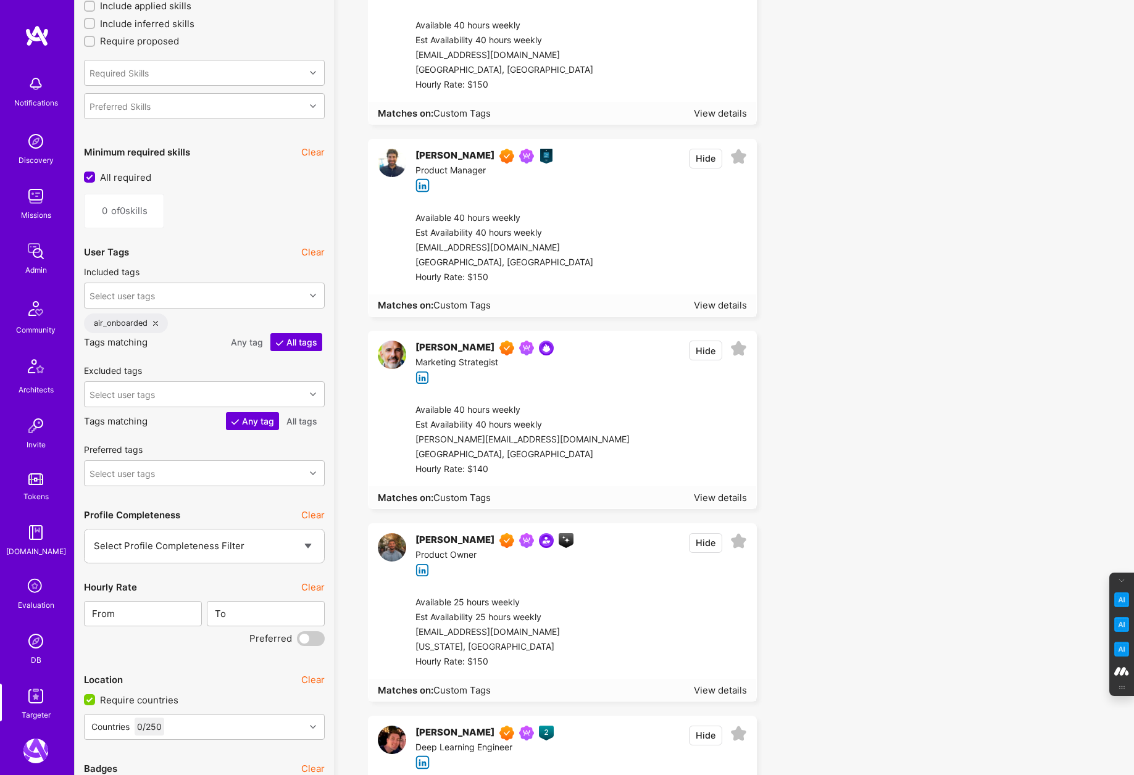
scroll to position [1348, 0]
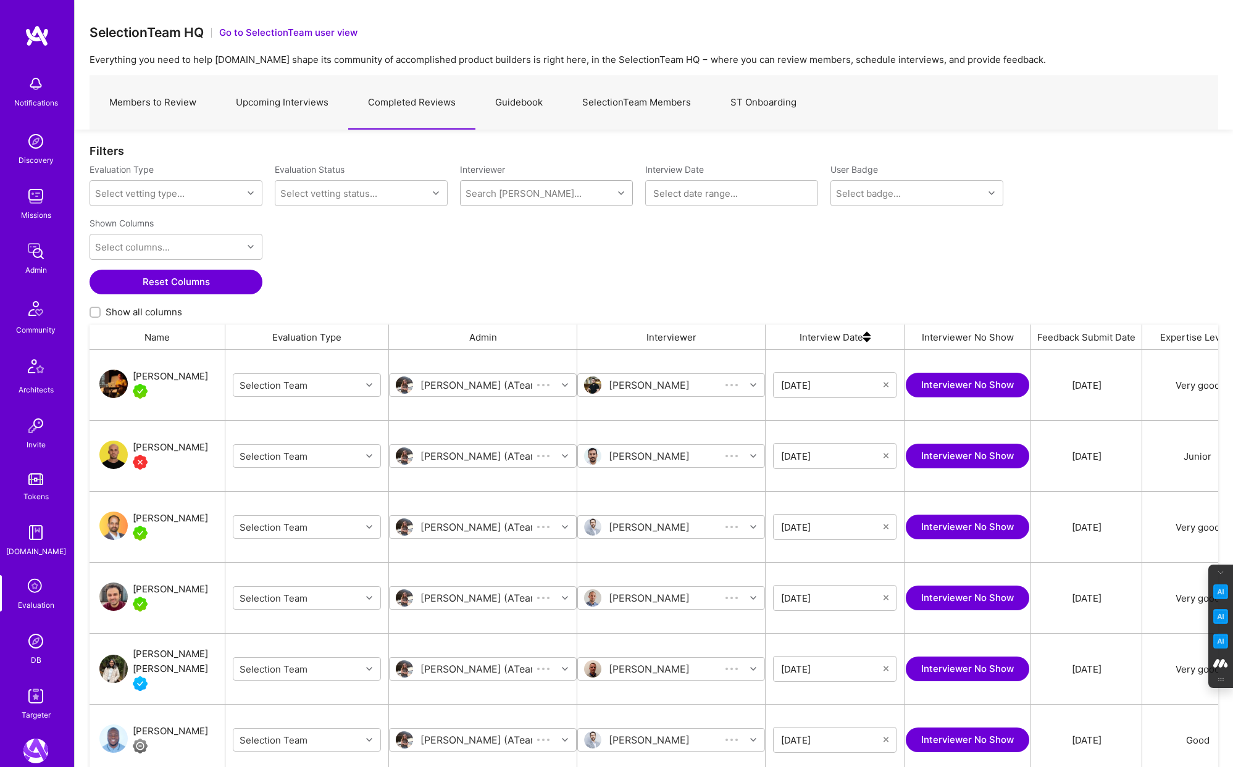
scroll to position [638, 1129]
click at [485, 193] on div "Search Vetter..." at bounding box center [523, 193] width 116 height 13
type input "pedro"
click at [500, 225] on div "[PERSON_NAME]" at bounding box center [539, 225] width 81 height 13
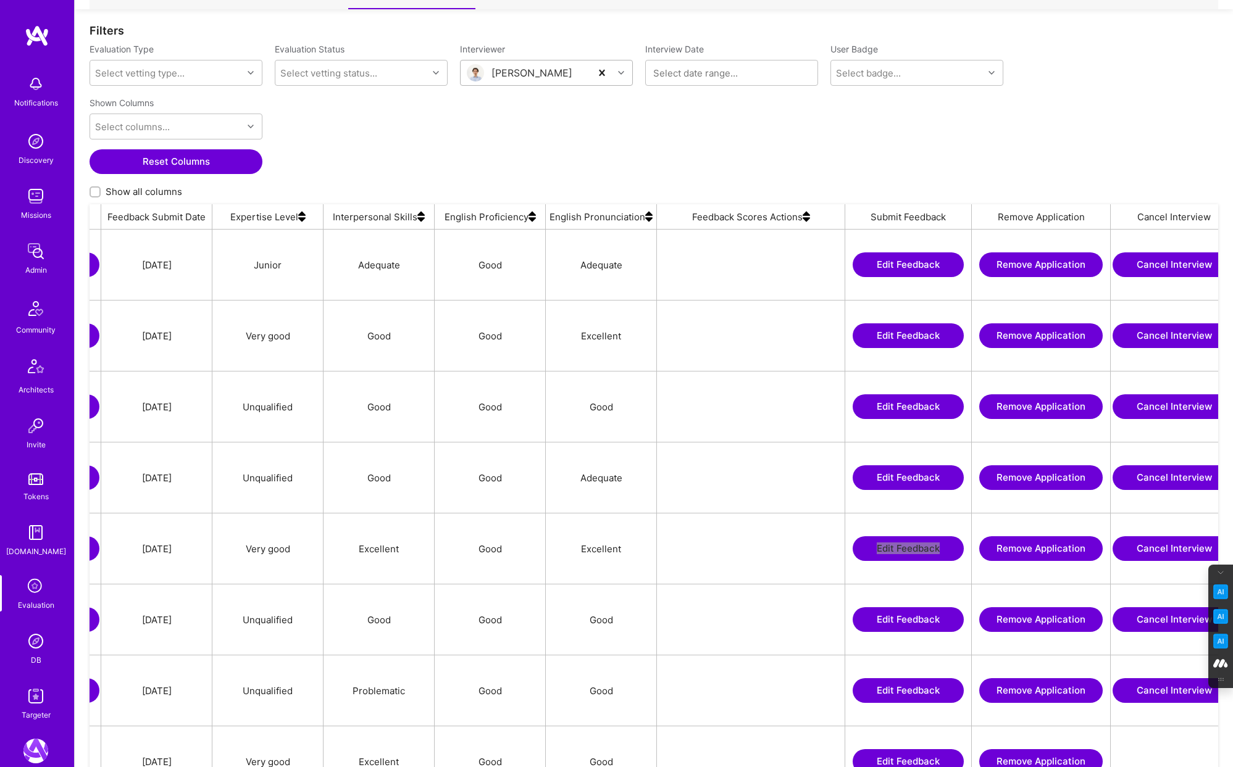
scroll to position [0, 958]
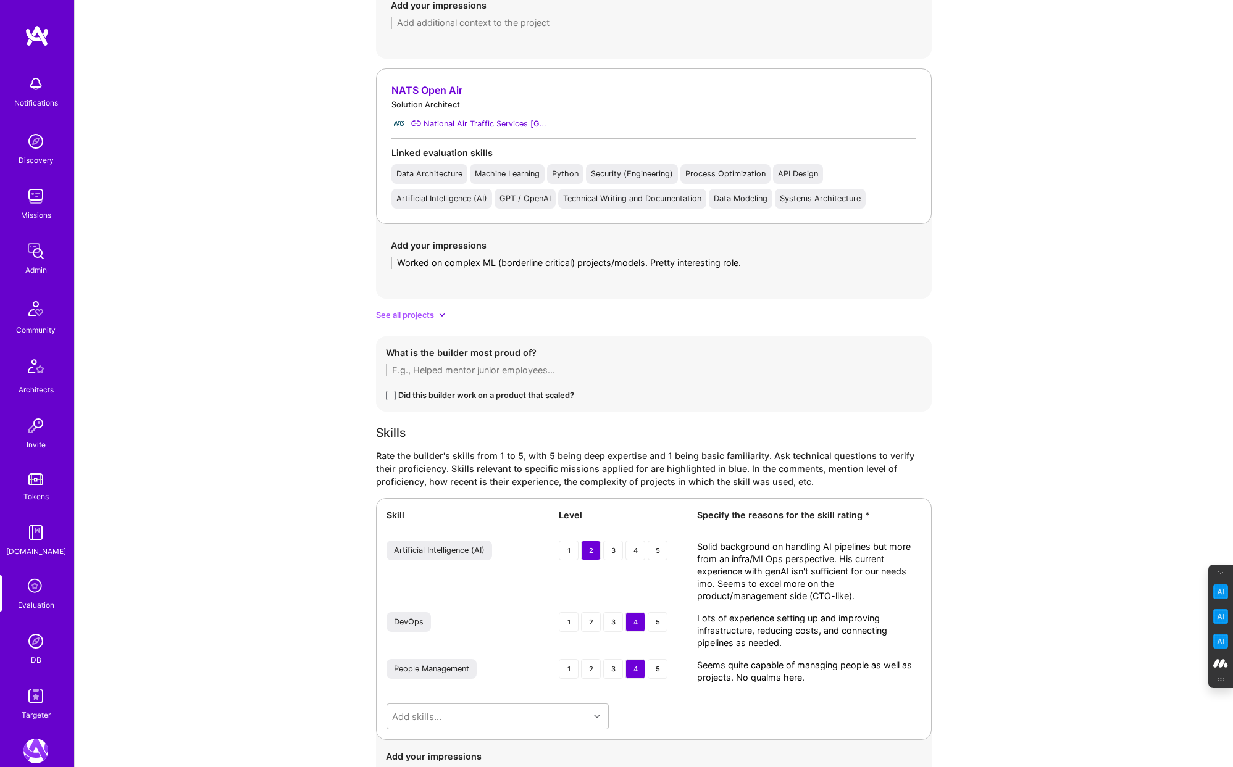
scroll to position [1178, 0]
click at [128, 54] on div "Evaluation feedback on builder Use this form to document your builder evaluatio…" at bounding box center [654, 48] width 1158 height 2453
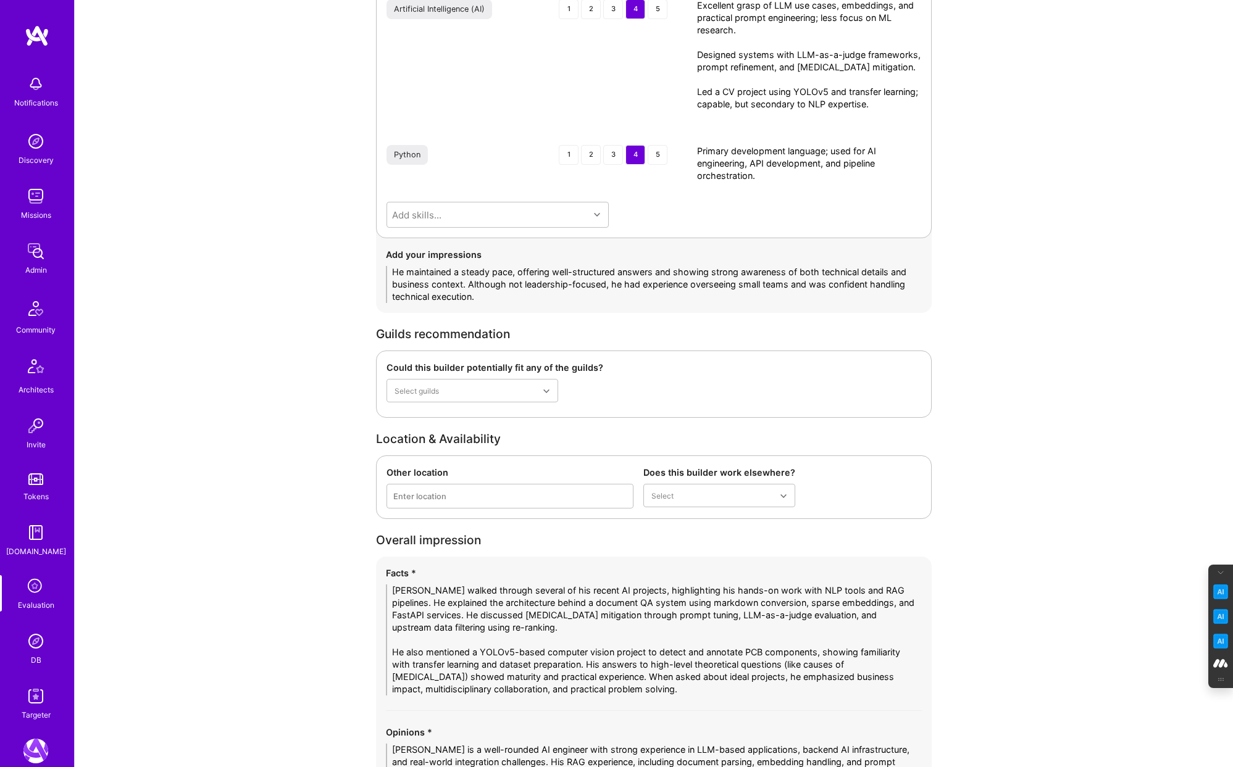
scroll to position [2385, 0]
